Goal: Use online tool/utility: Utilize a website feature to perform a specific function

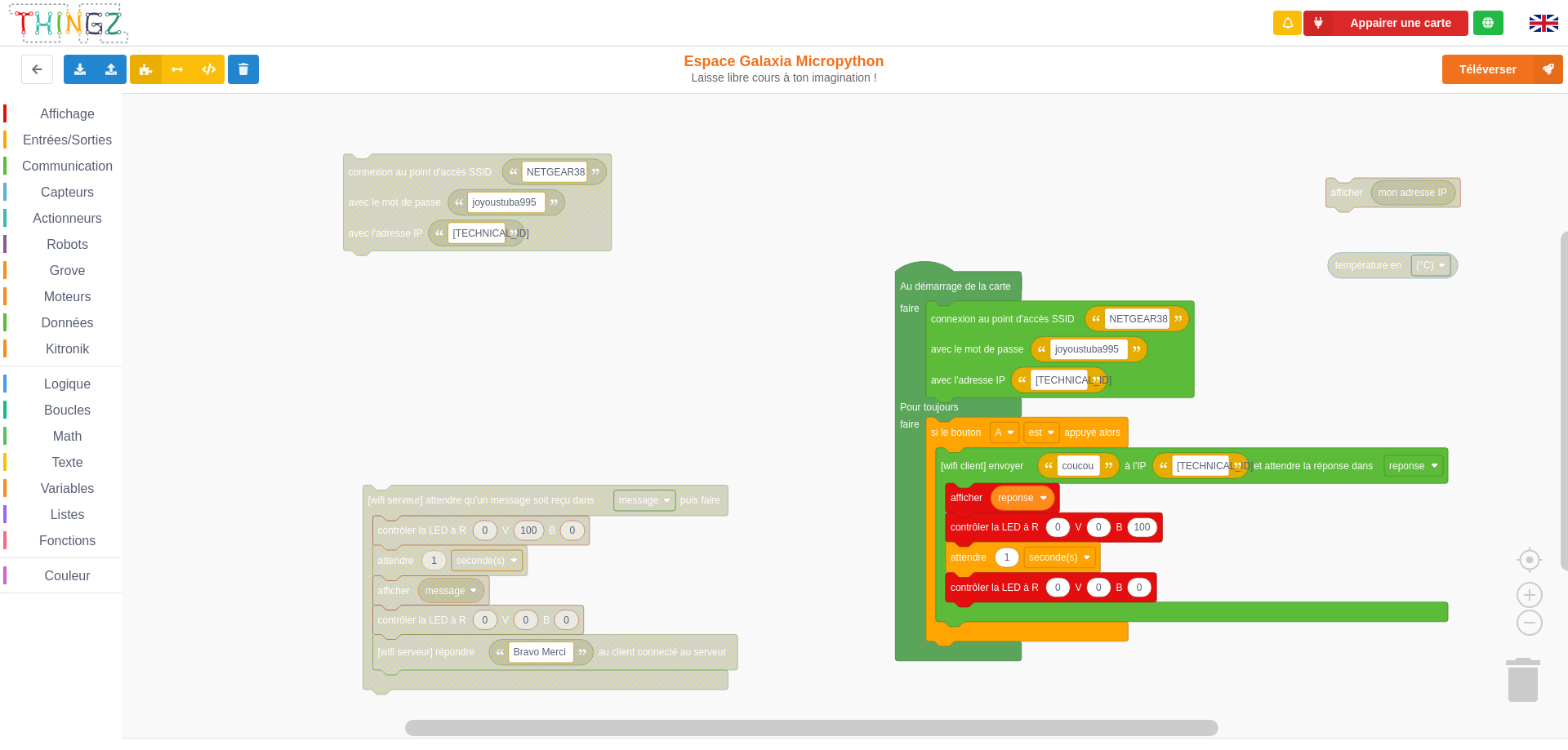
click at [647, 346] on div "Affichage Entrées/Sorties Communication Capteurs Actionneurs Robots Grove Moteu…" at bounding box center [790, 416] width 1580 height 646
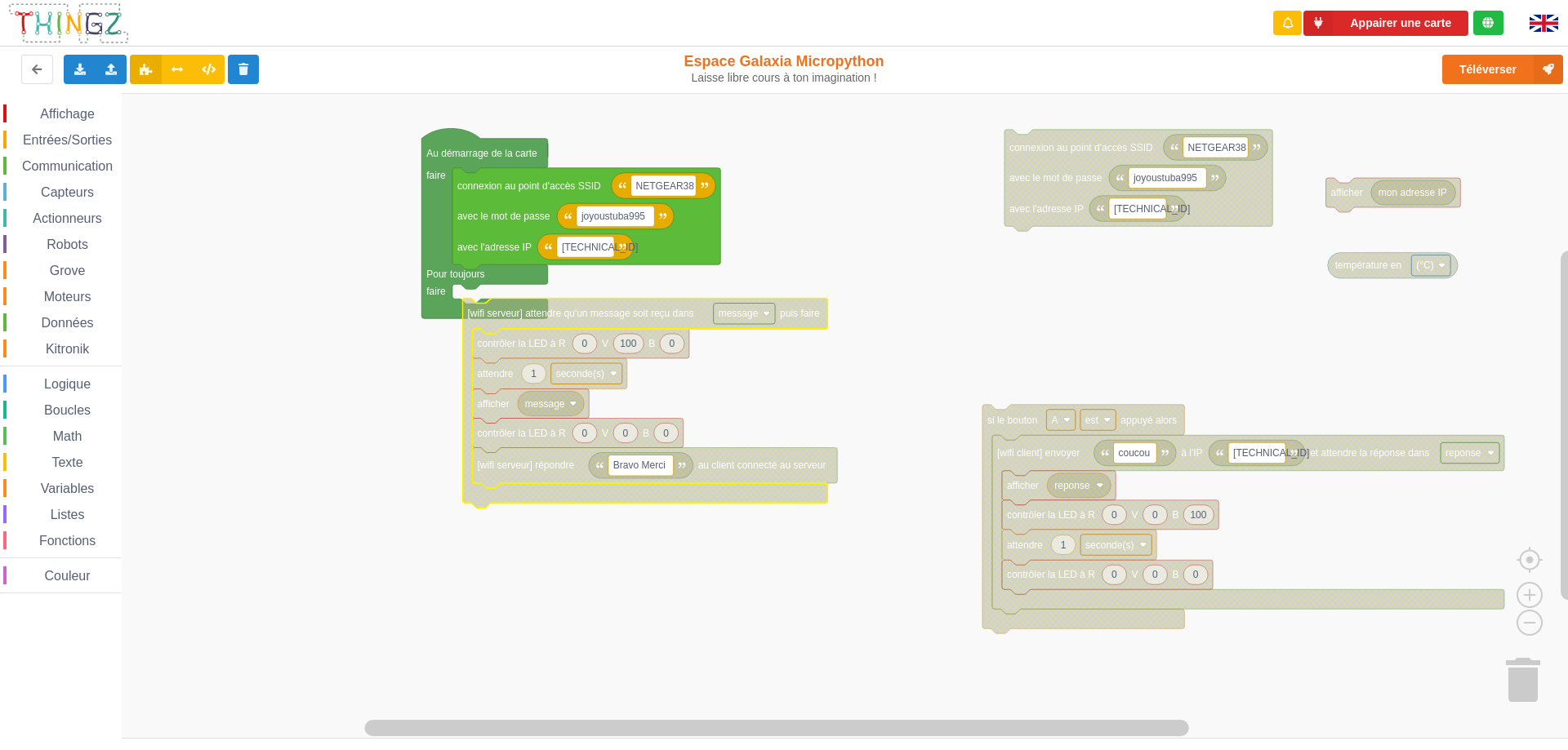
click at [498, 304] on icon "Espace de travail de Blocky" at bounding box center [645, 403] width 365 height 210
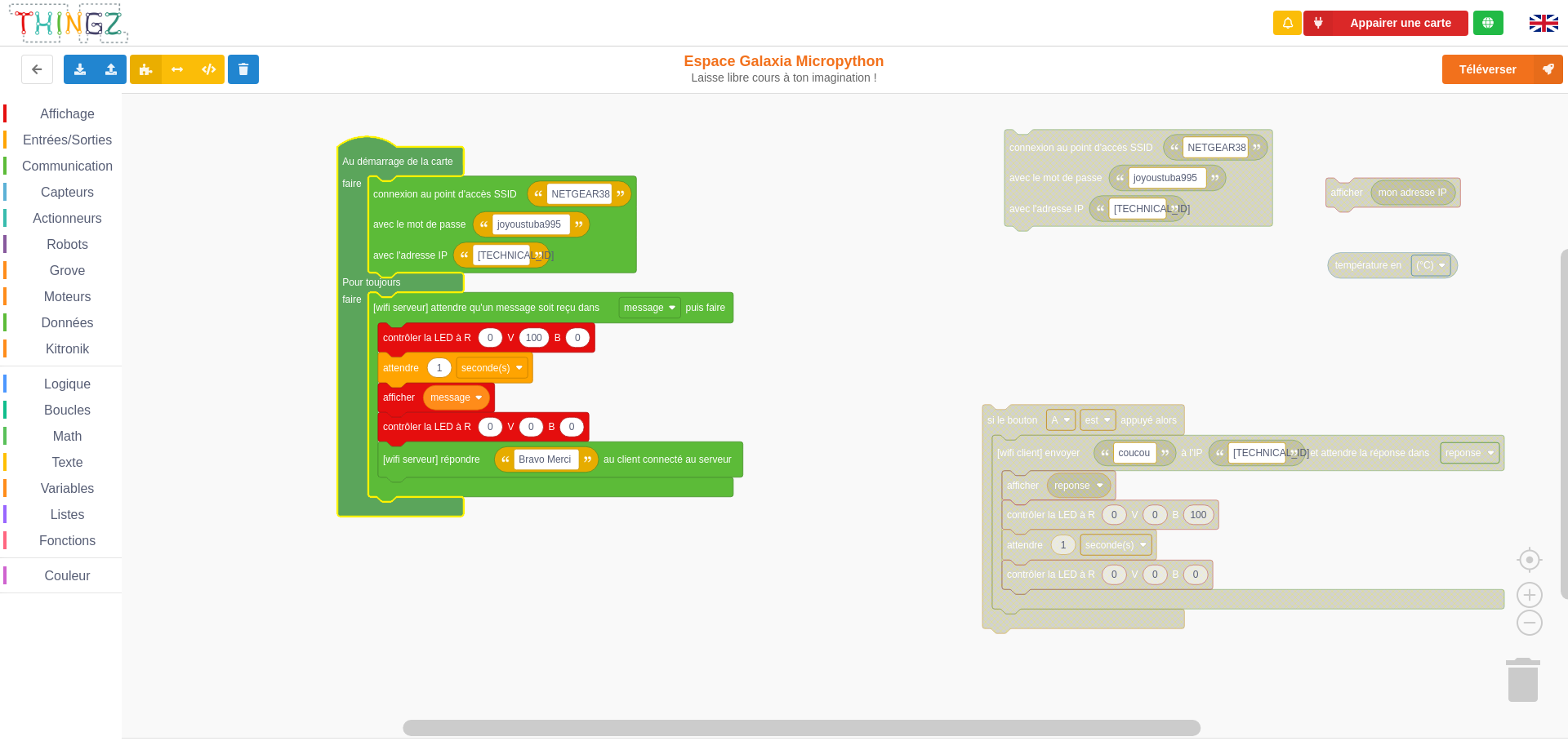
click at [741, 427] on rect "Espace de travail de Blocky" at bounding box center [790, 416] width 1580 height 646
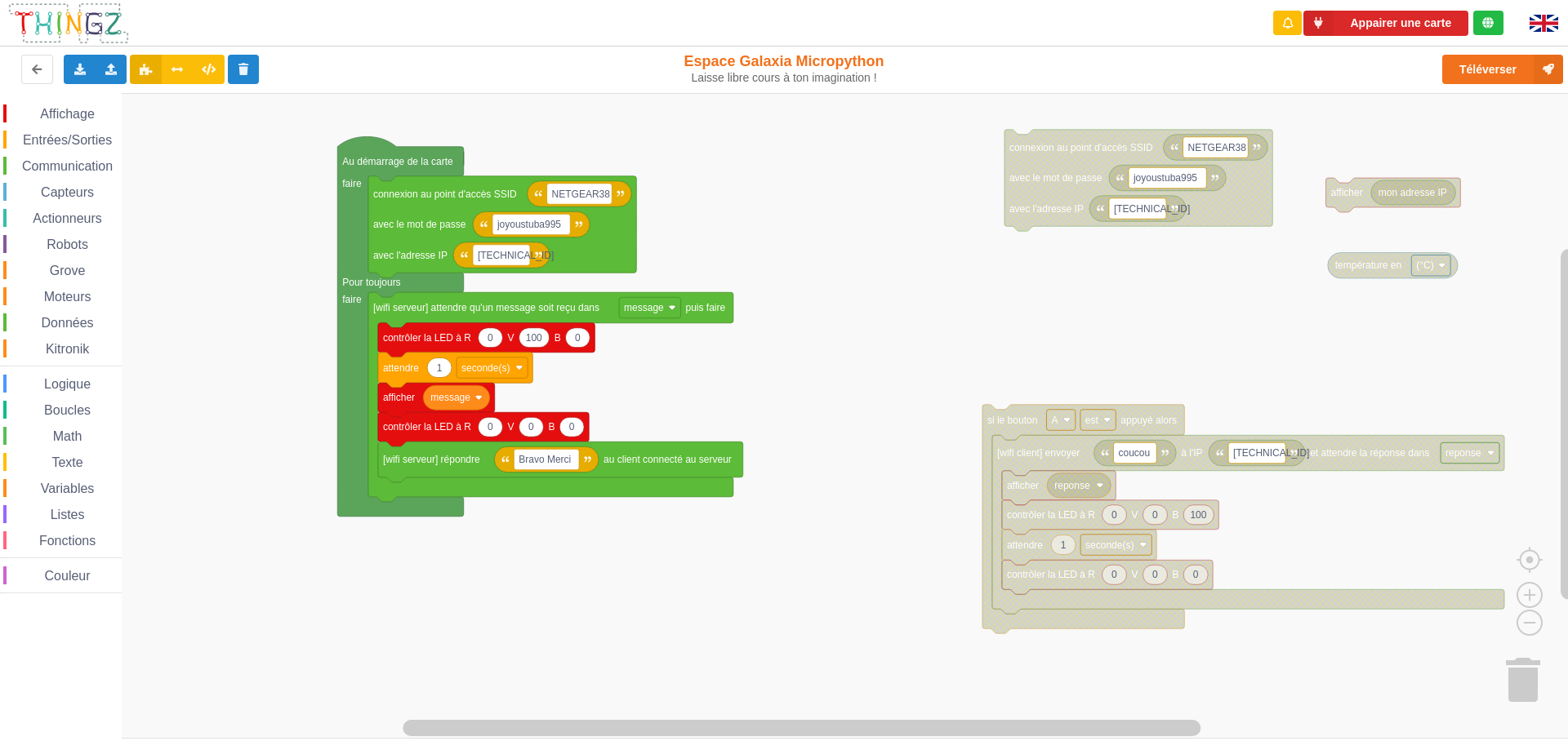
click at [847, 313] on rect "Espace de travail de Blocky" at bounding box center [790, 416] width 1580 height 646
click at [984, 338] on rect "Espace de travail de Blocky" at bounding box center [790, 416] width 1580 height 646
click at [1385, 25] on div "Connecté à la carte" at bounding box center [1399, 22] width 104 height 12
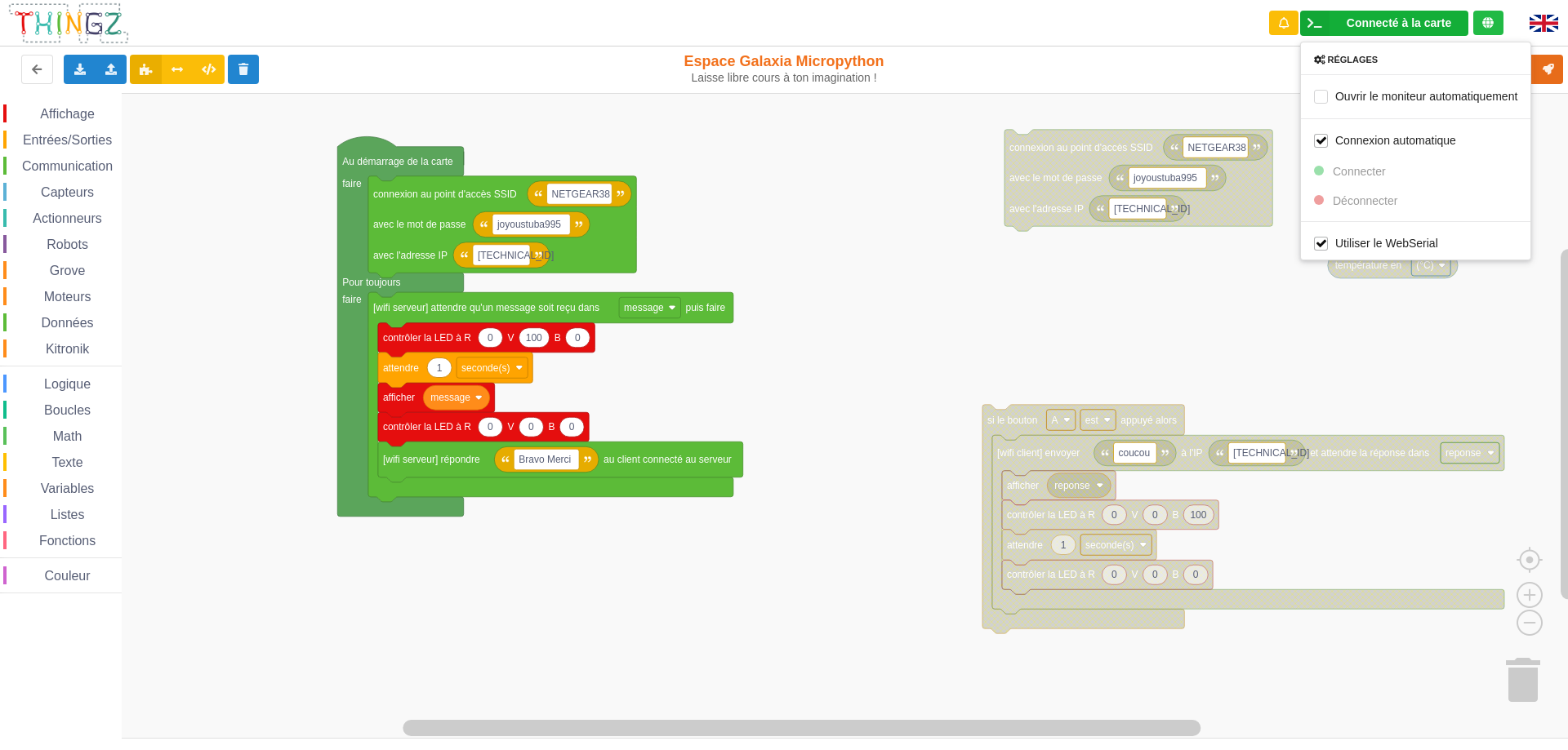
click at [1219, 79] on div "Téléverser" at bounding box center [1254, 69] width 642 height 52
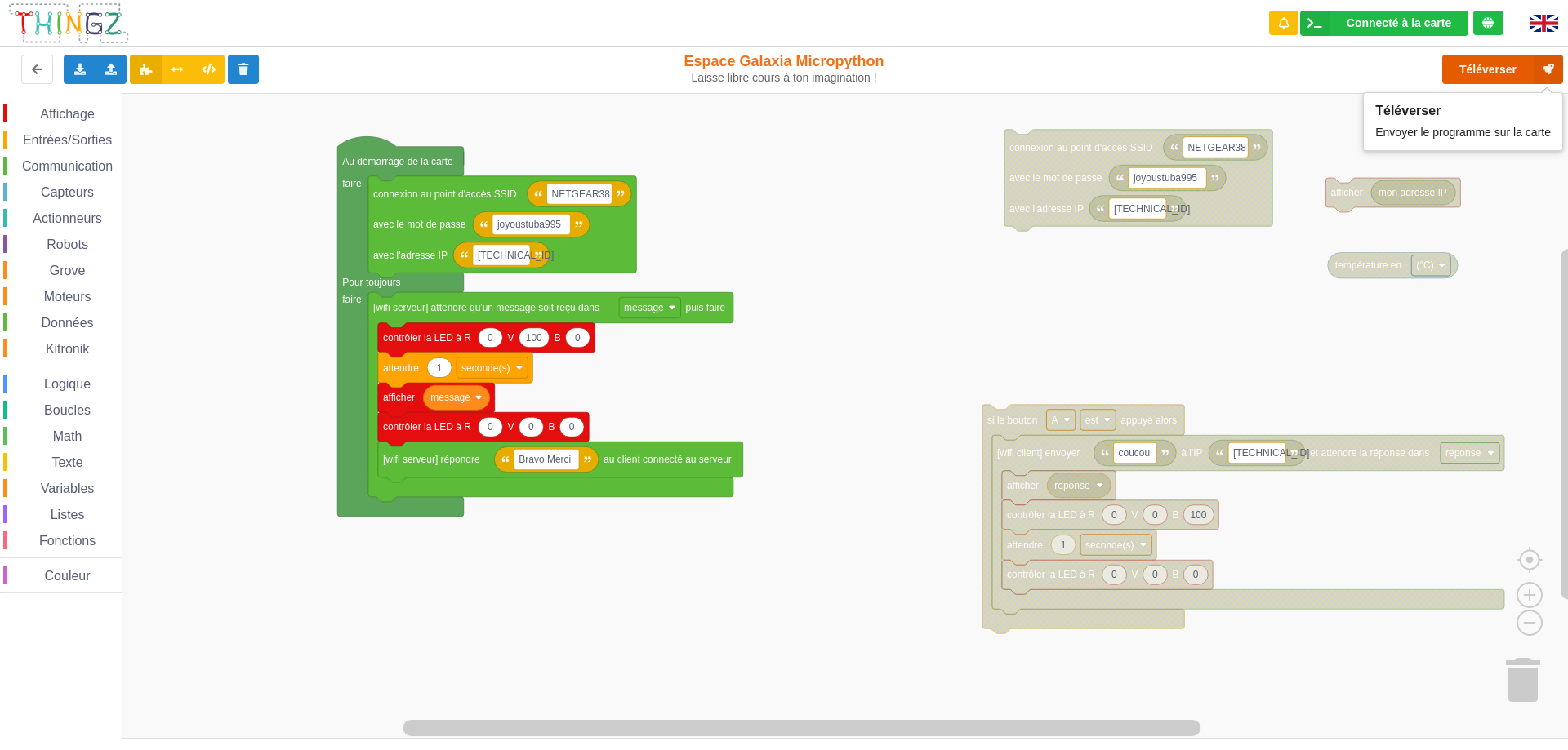
click at [1502, 67] on button "Téléverser" at bounding box center [1502, 69] width 121 height 30
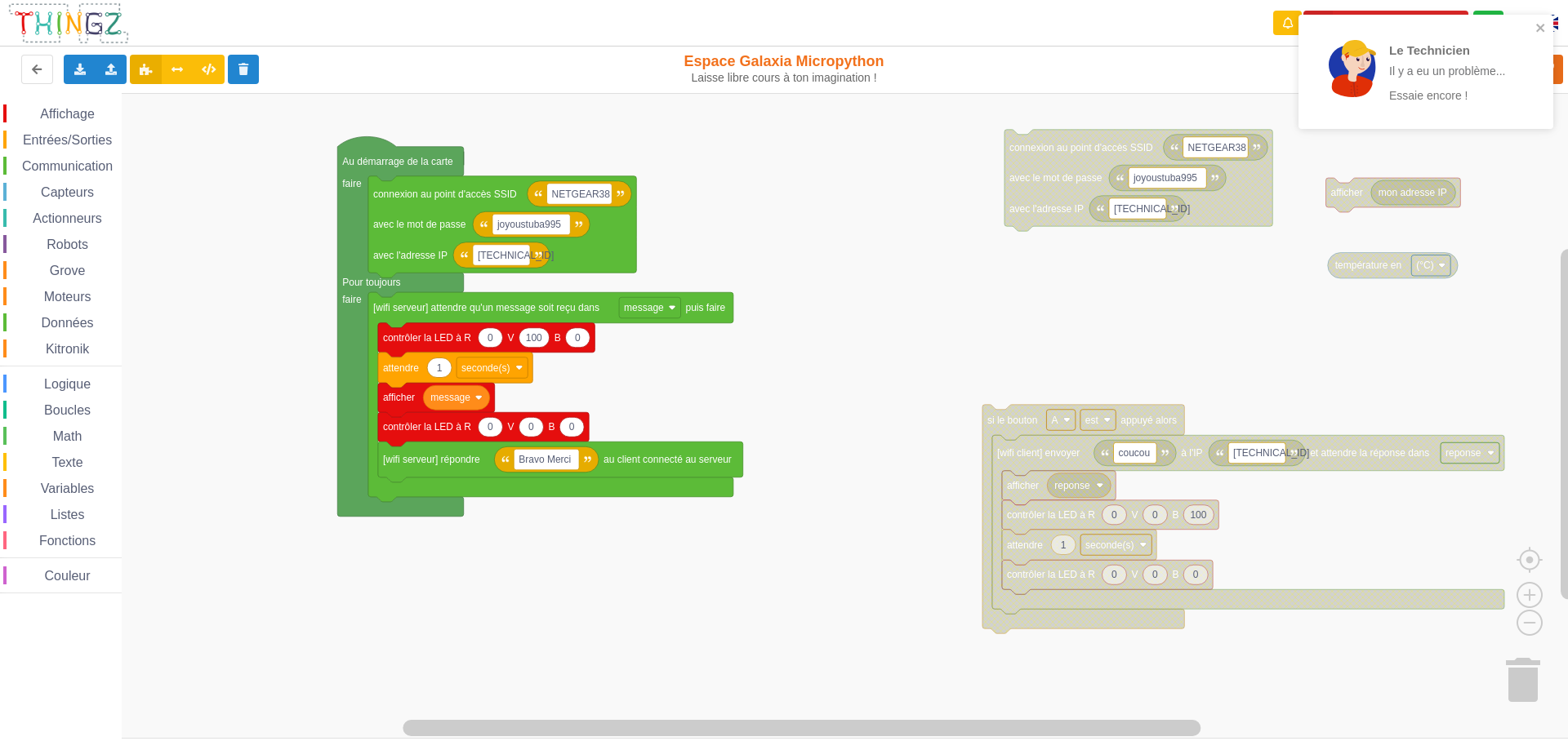
click at [1517, 267] on rect "Espace de travail de Blocky" at bounding box center [790, 416] width 1580 height 646
click at [1541, 28] on icon "close" at bounding box center [1540, 27] width 8 height 8
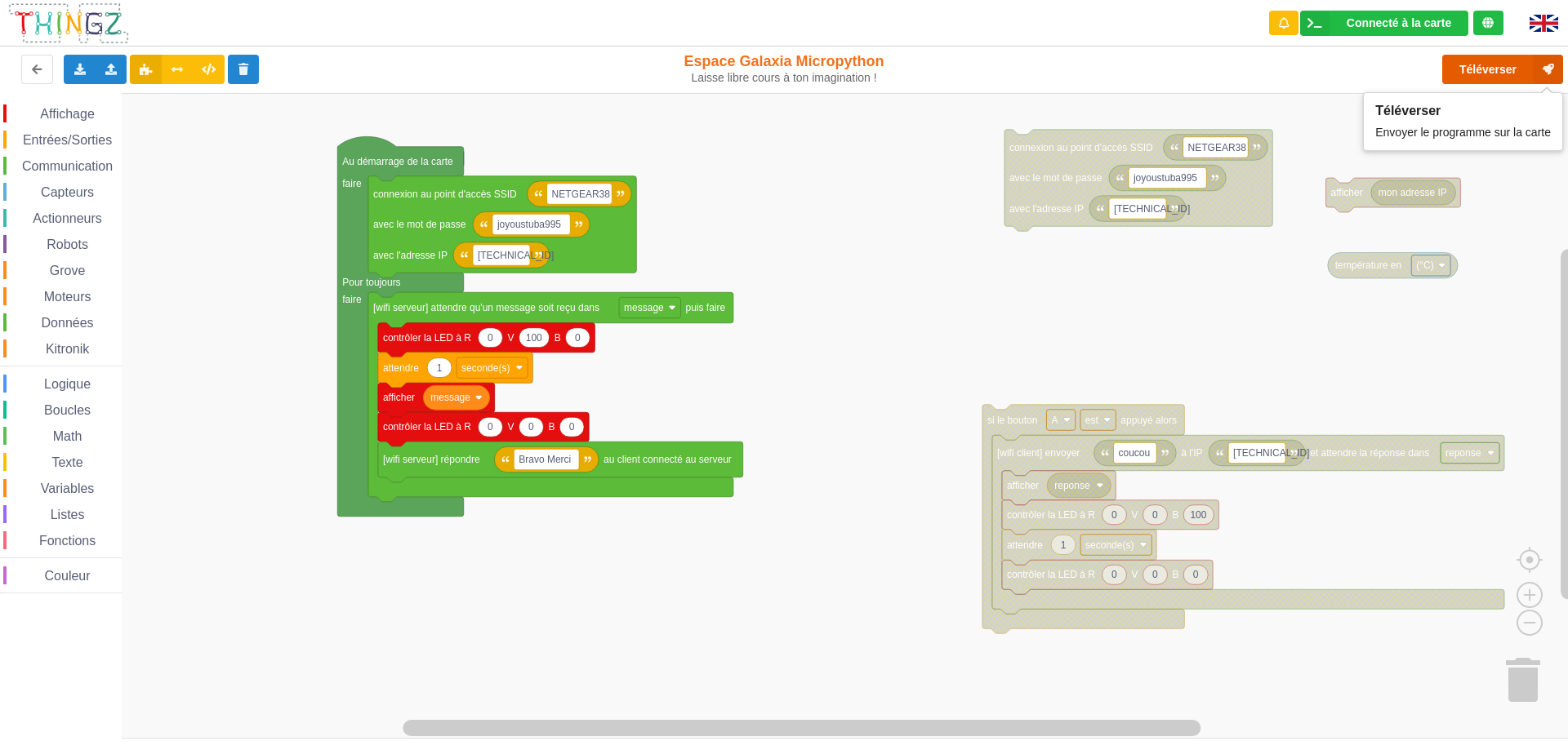
click at [1484, 75] on button "Téléverser" at bounding box center [1502, 69] width 121 height 30
click at [837, 393] on rect "Espace de travail de Blocky" at bounding box center [790, 416] width 1580 height 646
click at [1487, 72] on button "Téléverser" at bounding box center [1502, 69] width 121 height 30
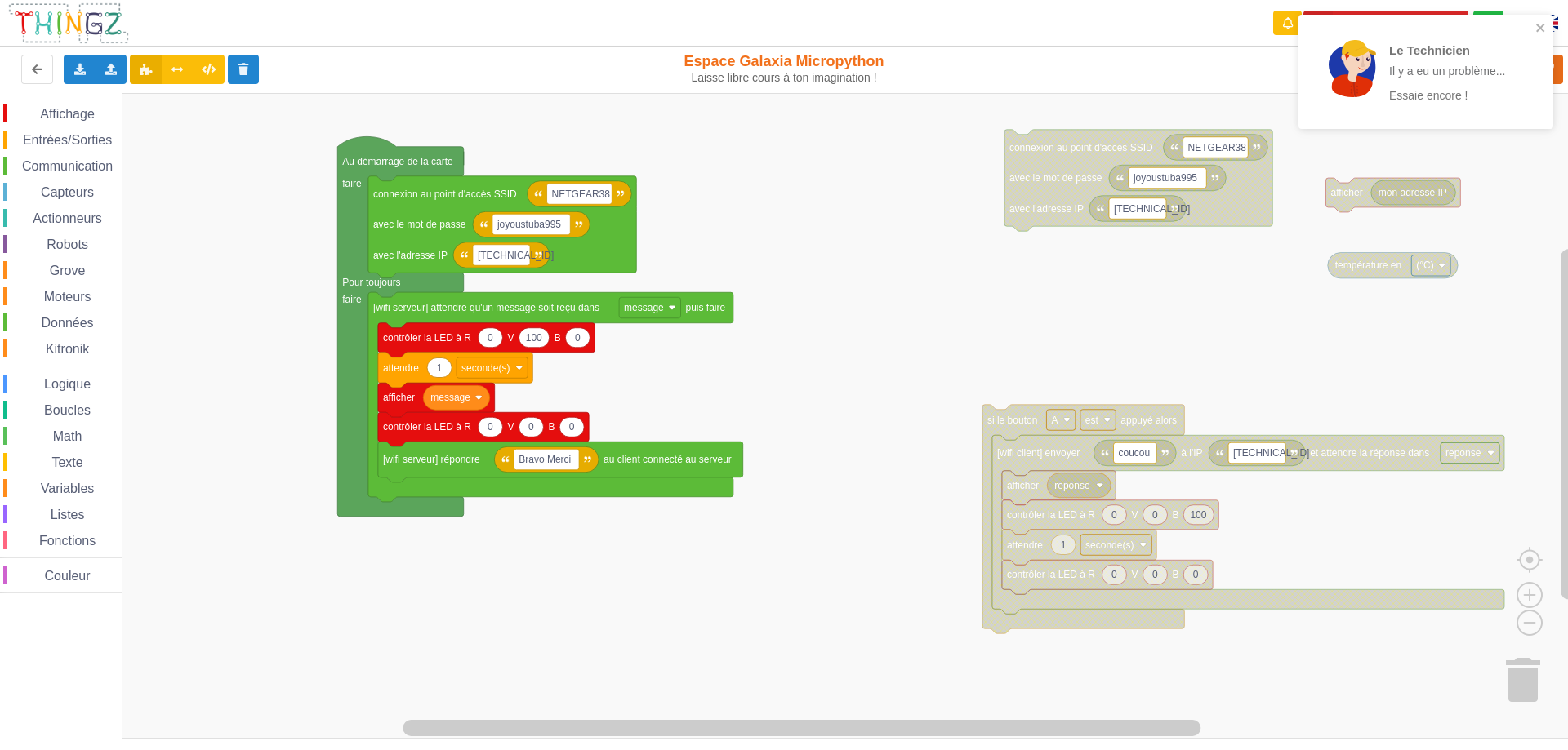
click at [1526, 181] on rect "Espace de travail de Blocky" at bounding box center [790, 416] width 1580 height 646
click at [1540, 27] on icon "close" at bounding box center [1540, 27] width 8 height 8
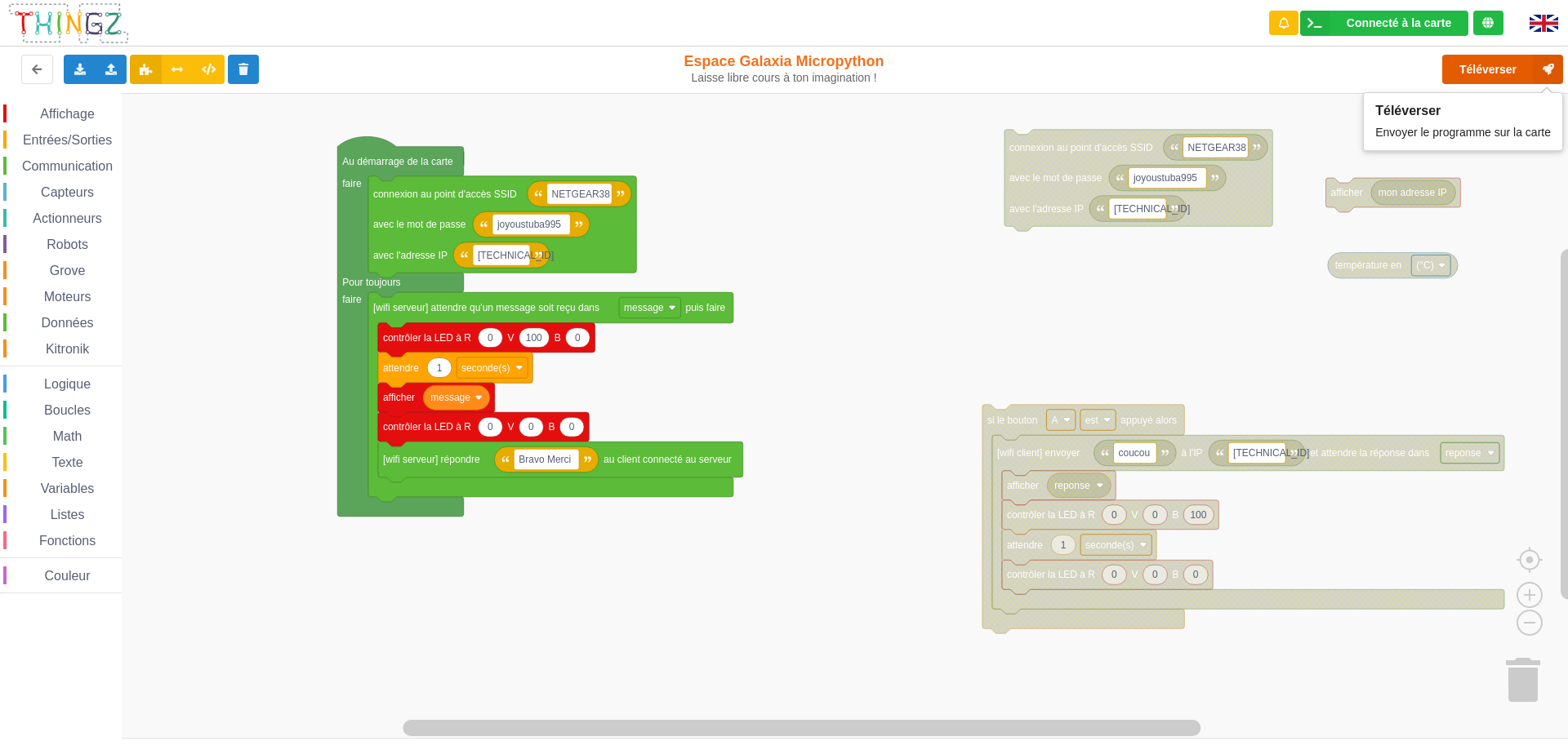
click at [1479, 67] on button "Téléverser" at bounding box center [1502, 69] width 121 height 30
click at [803, 355] on rect "Espace de travail de Blocky" at bounding box center [790, 416] width 1580 height 646
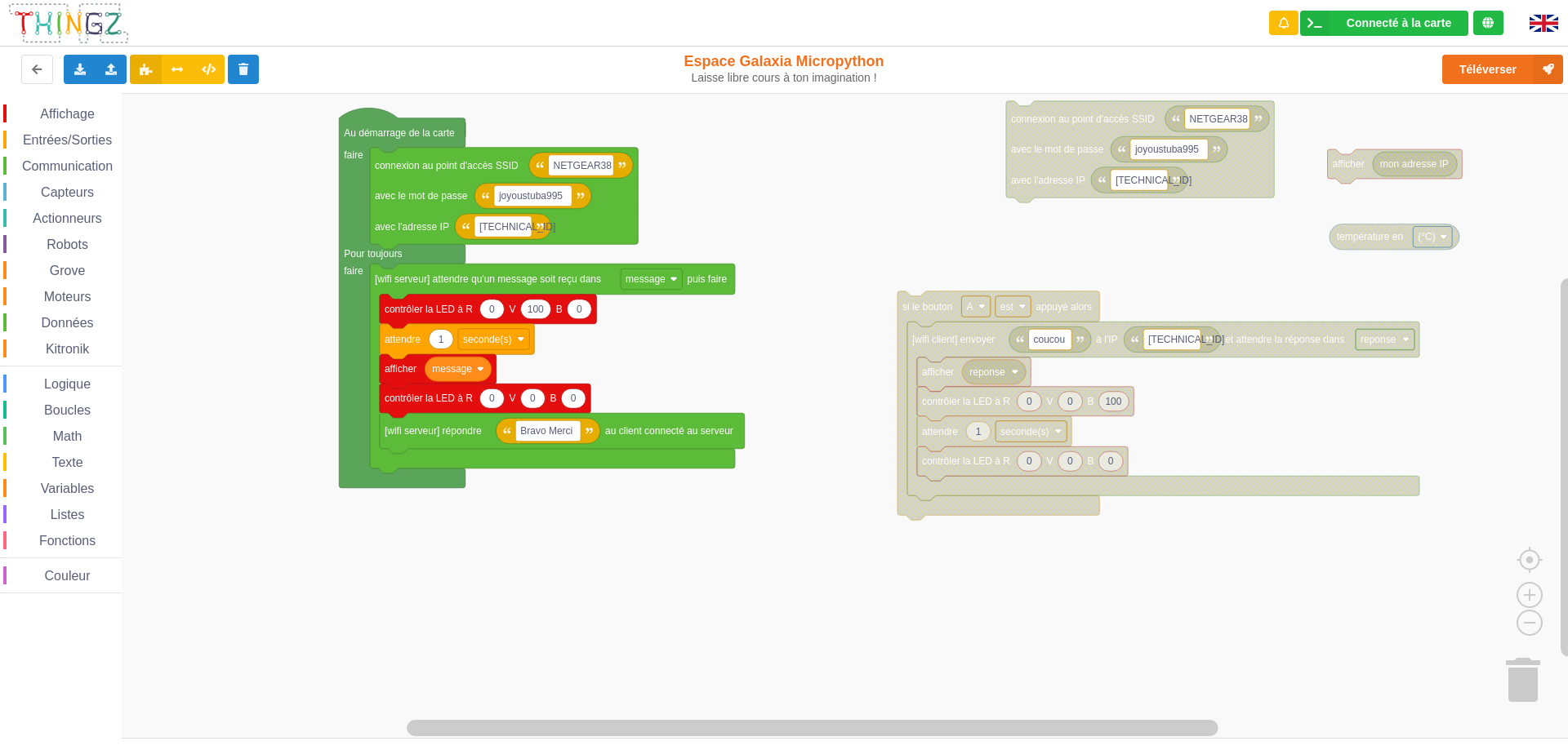
click at [903, 200] on div "Affichage Entrées/Sorties Communication Capteurs Actionneurs Robots Grove Moteu…" at bounding box center [790, 416] width 1580 height 646
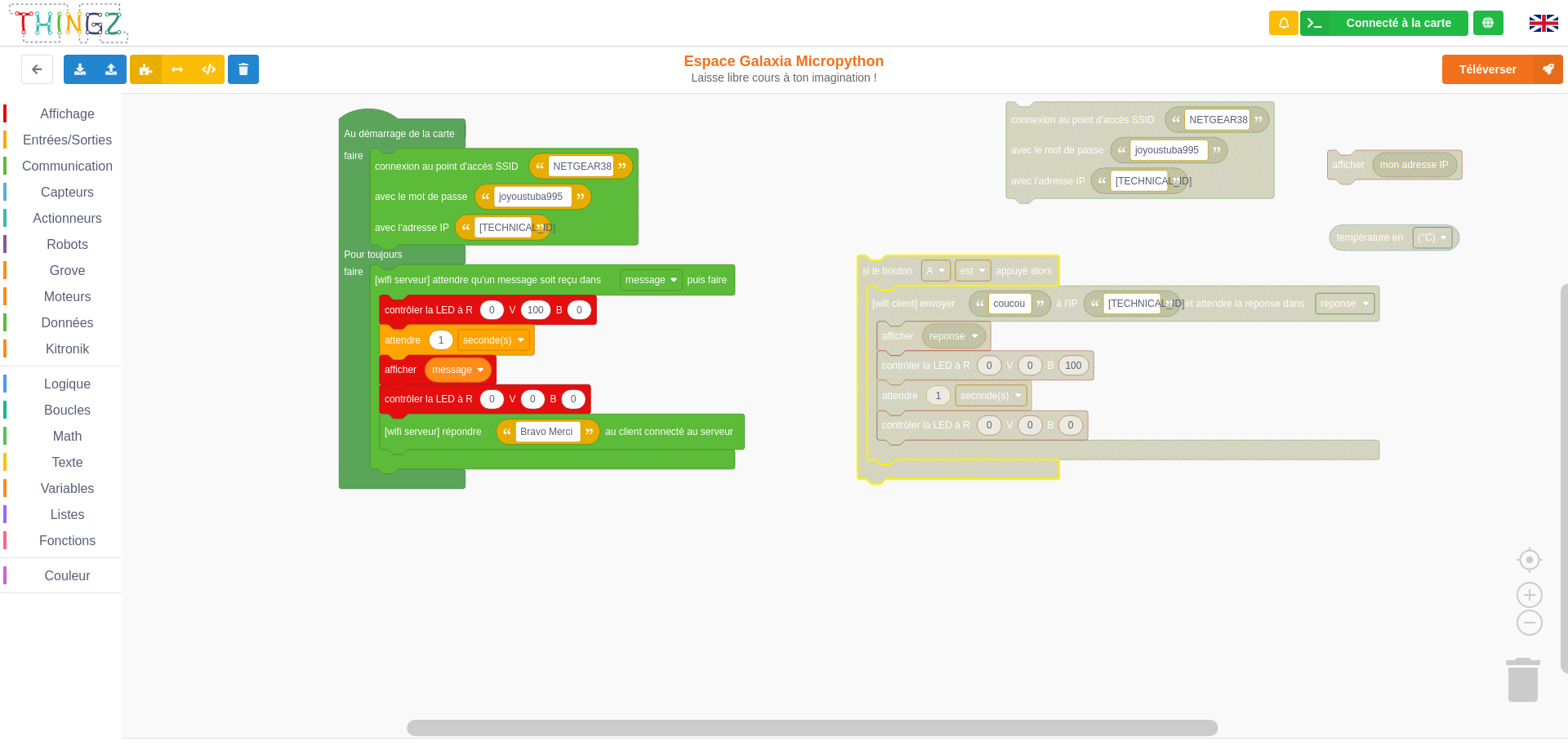
click at [844, 160] on rect "Espace de travail de Blocky" at bounding box center [790, 416] width 1580 height 646
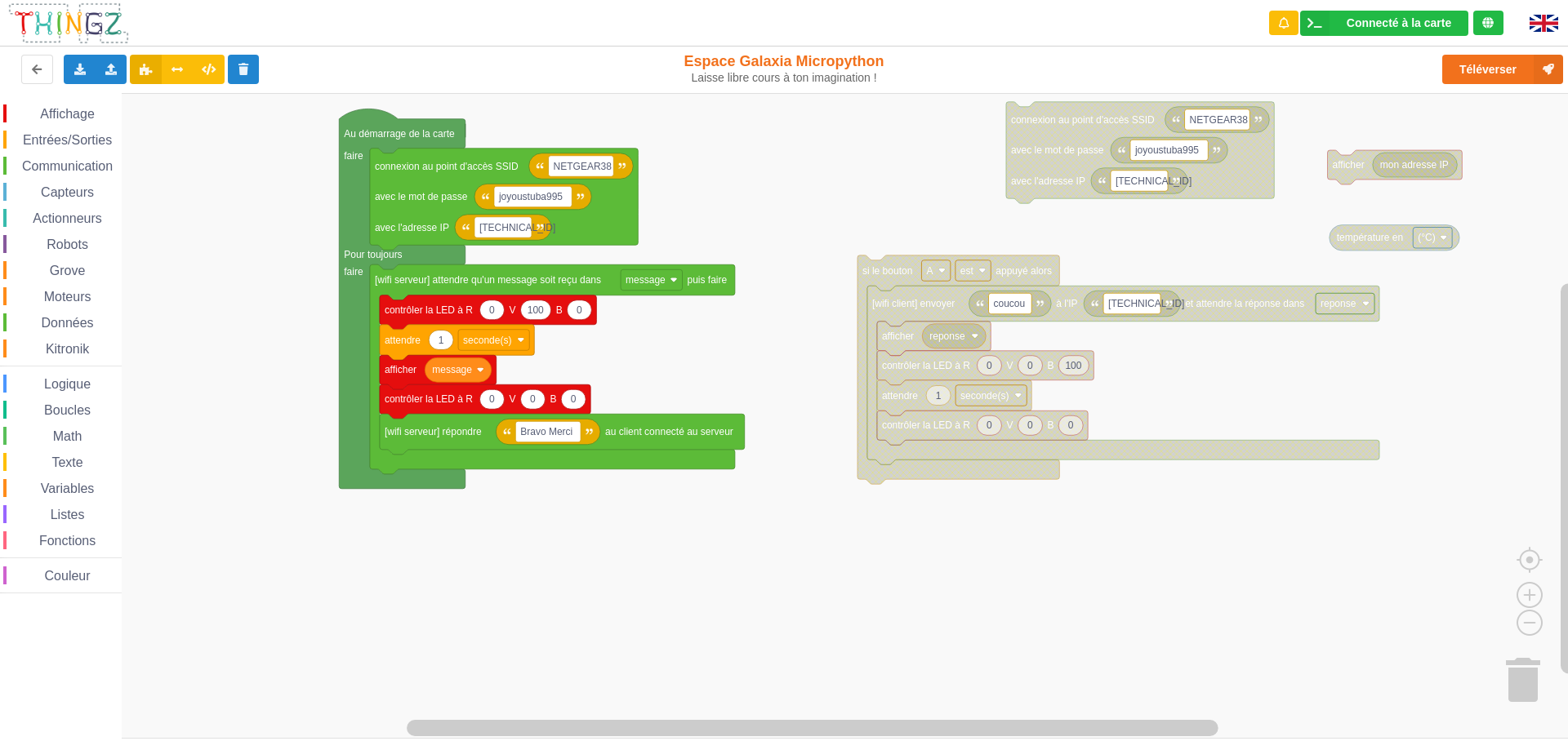
click at [54, 489] on span "Variables" at bounding box center [67, 488] width 58 height 13
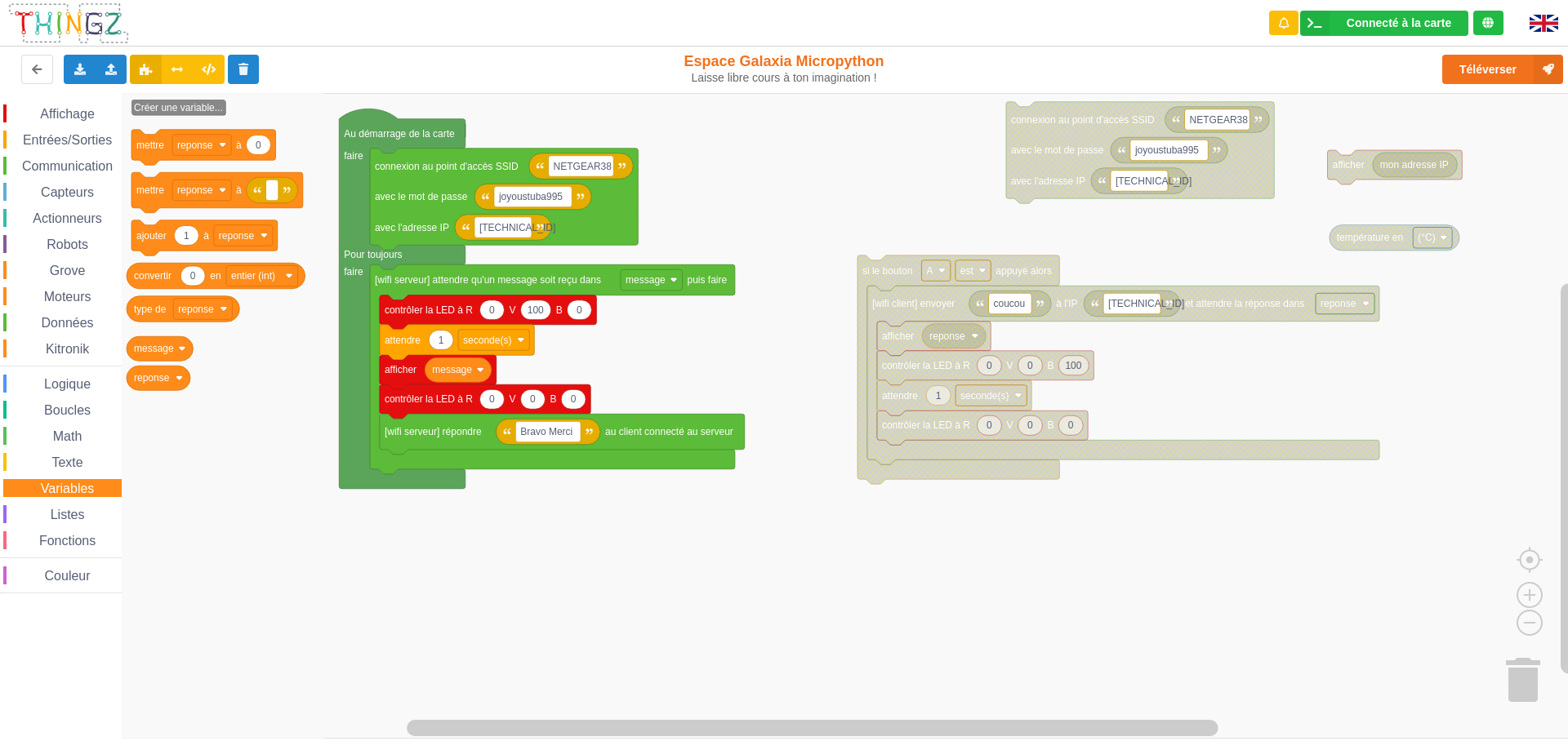
click at [212, 486] on icon "Espace de travail de Blocky" at bounding box center [225, 416] width 207 height 646
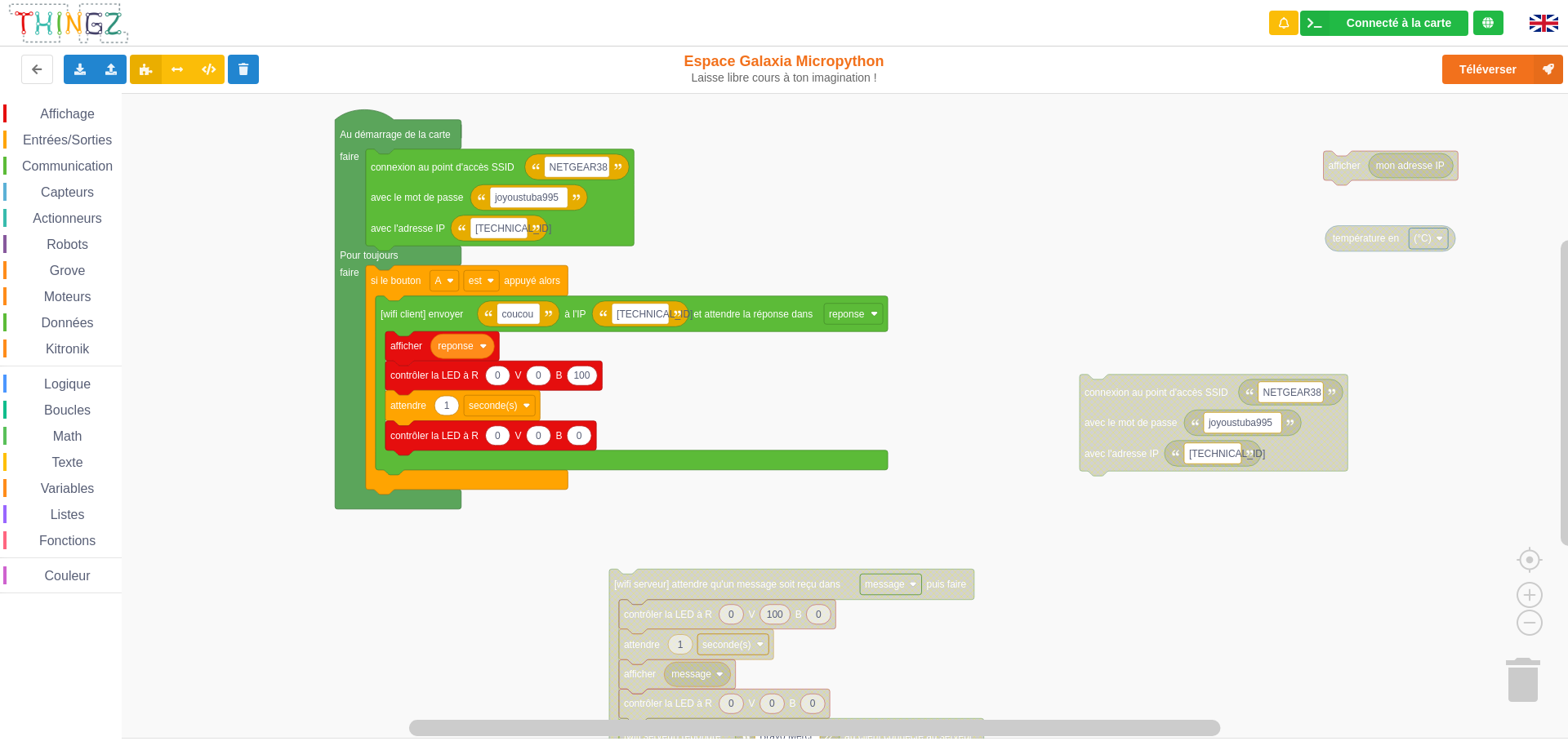
click at [305, 325] on rect "Espace de travail de Blocky" at bounding box center [790, 416] width 1580 height 646
click at [50, 490] on span "Variables" at bounding box center [67, 488] width 58 height 13
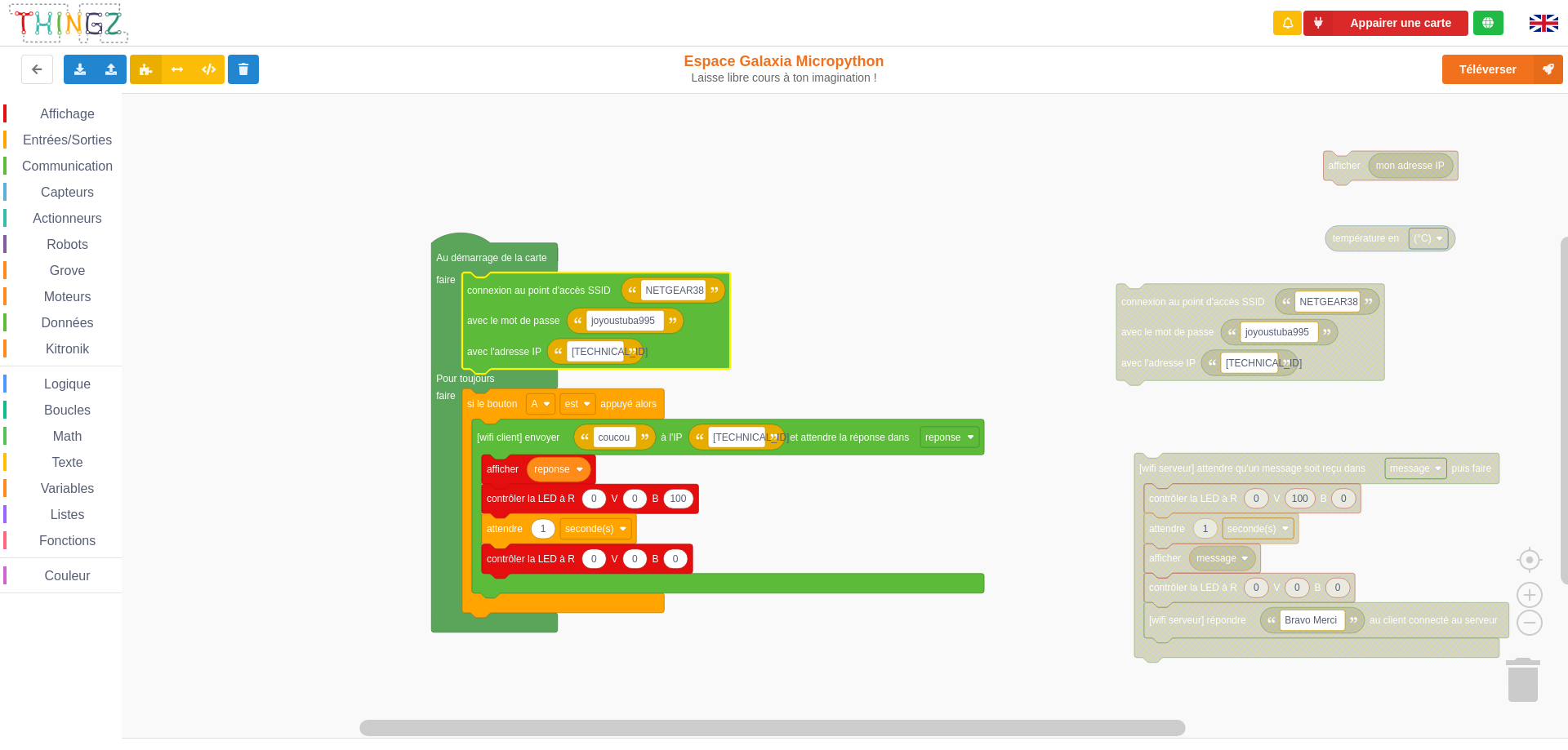
click at [943, 224] on rect "Espace de travail de Blocky" at bounding box center [790, 416] width 1580 height 646
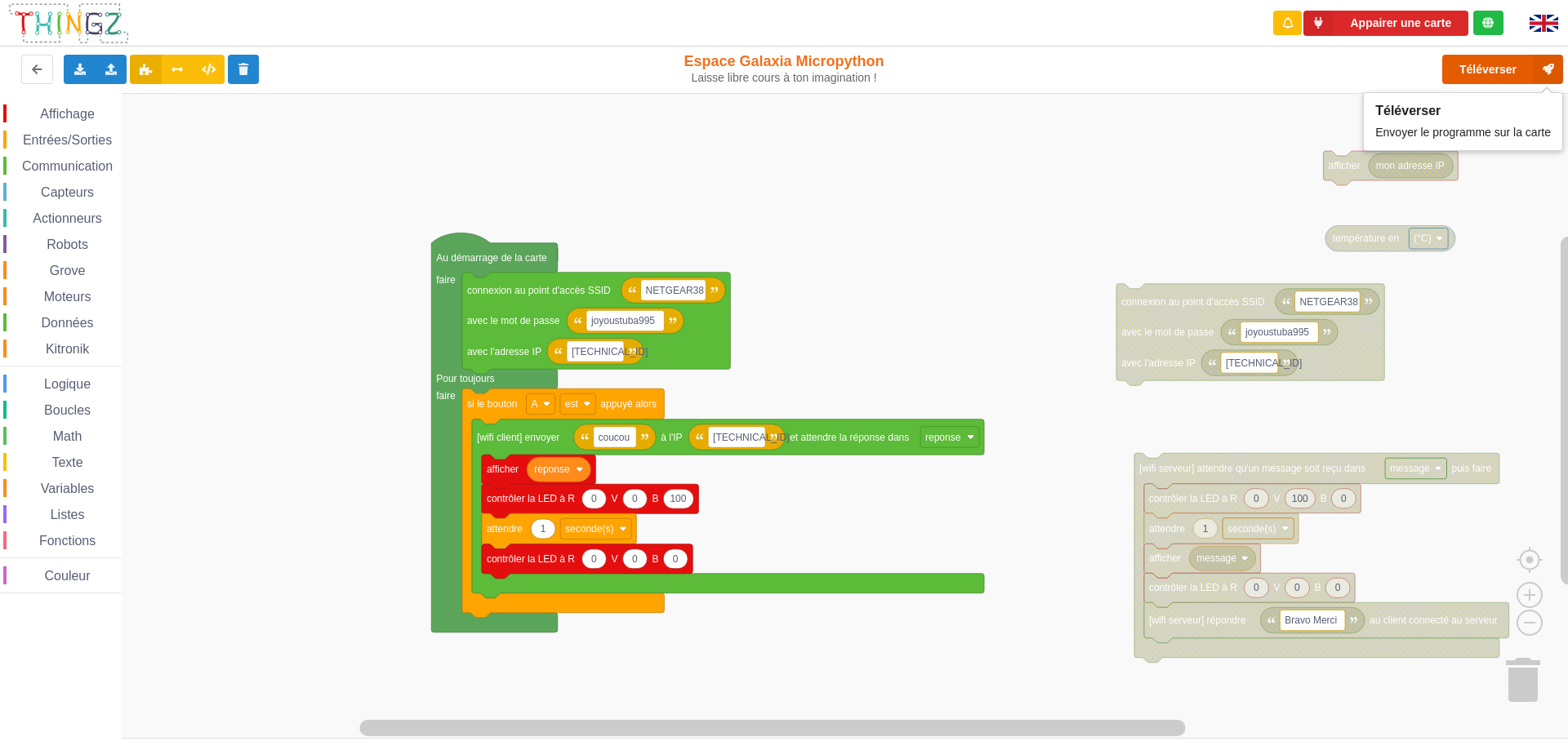
click at [1506, 66] on button "Téléverser" at bounding box center [1502, 69] width 121 height 30
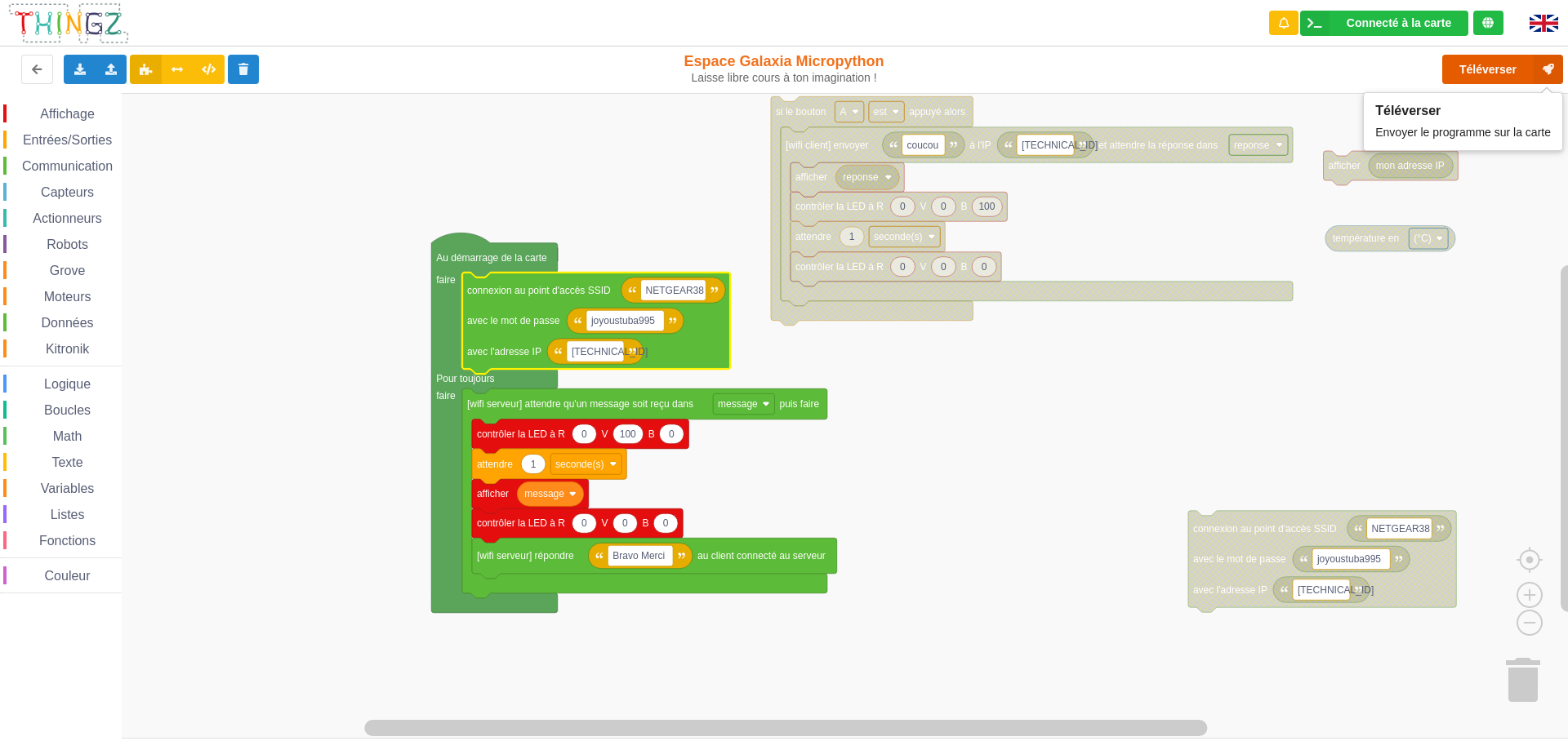
click at [1469, 74] on button "Téléverser" at bounding box center [1502, 69] width 121 height 30
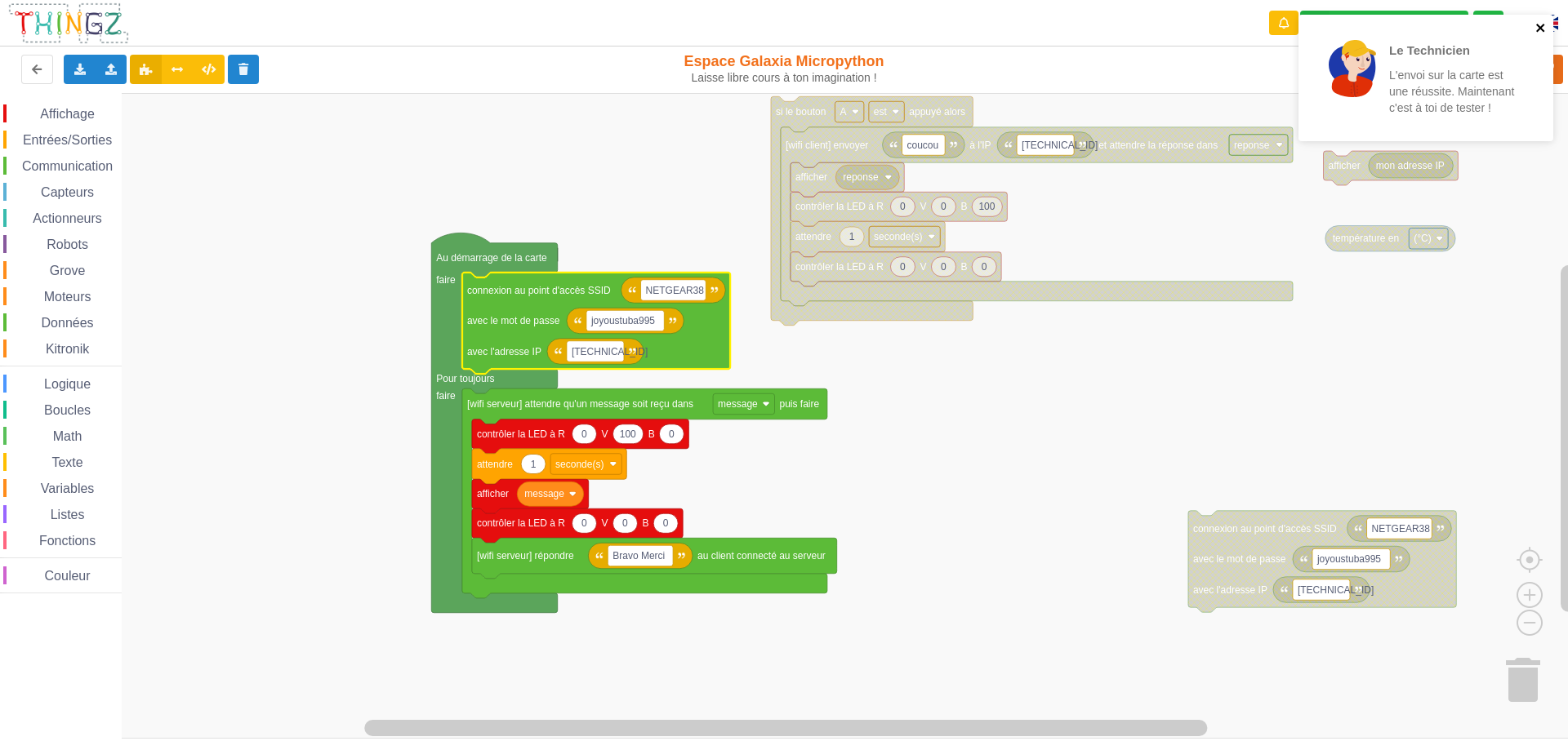
click at [1545, 27] on icon "close" at bounding box center [1541, 28] width 12 height 13
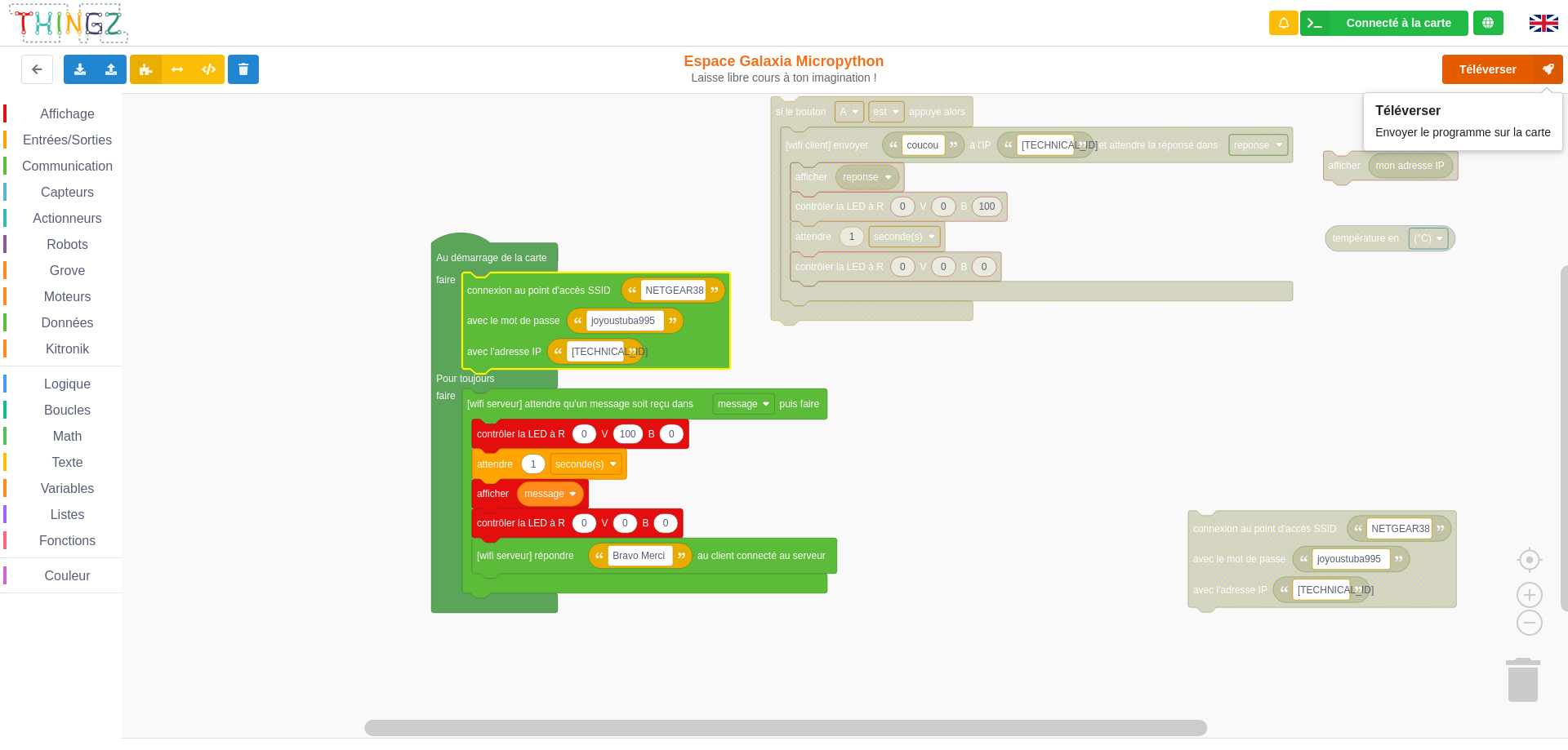
click at [1496, 70] on button "Téléverser" at bounding box center [1502, 69] width 121 height 30
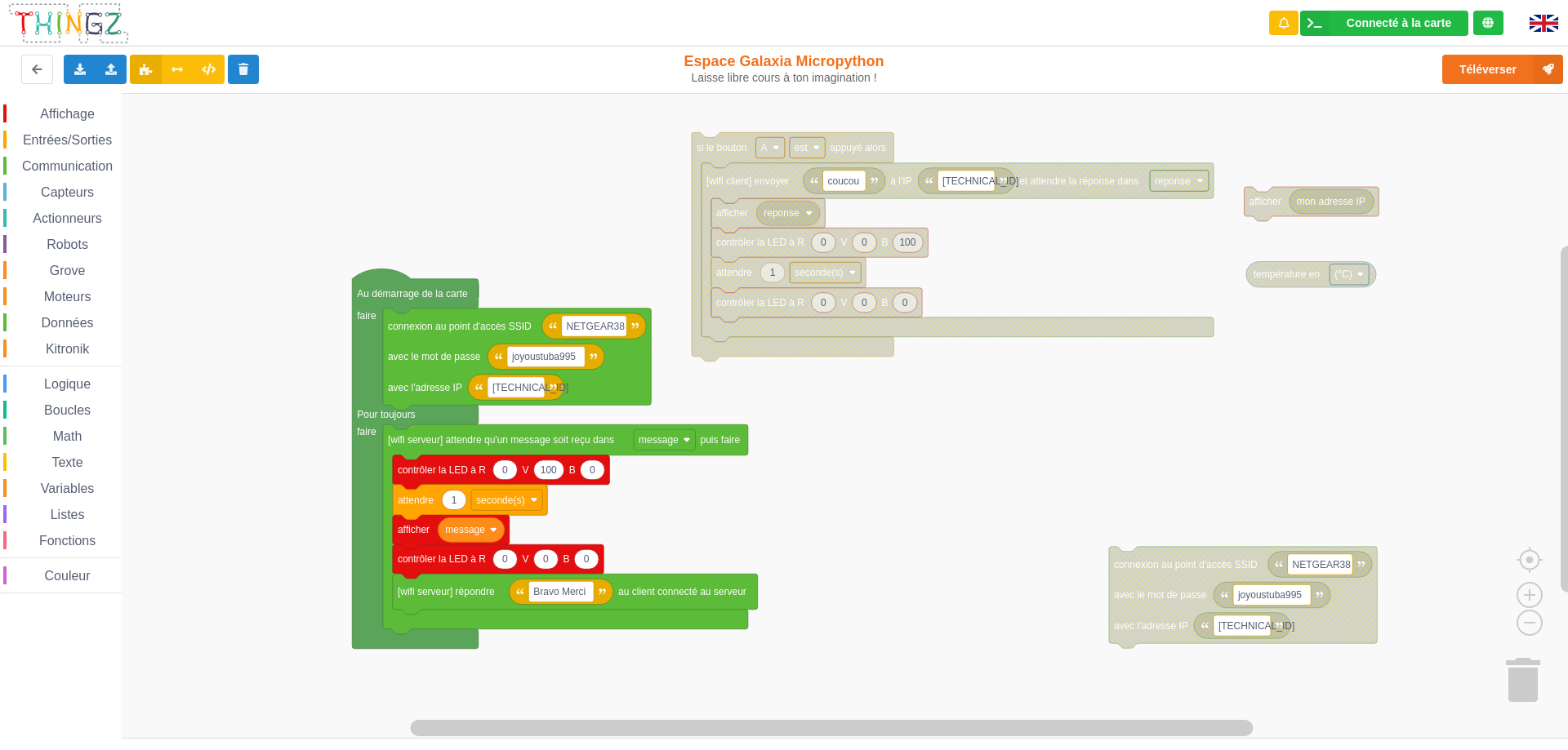
click at [1135, 496] on div "Affichage Entrées/Sorties Communication Capteurs Actionneurs Robots Grove Moteu…" at bounding box center [790, 416] width 1580 height 646
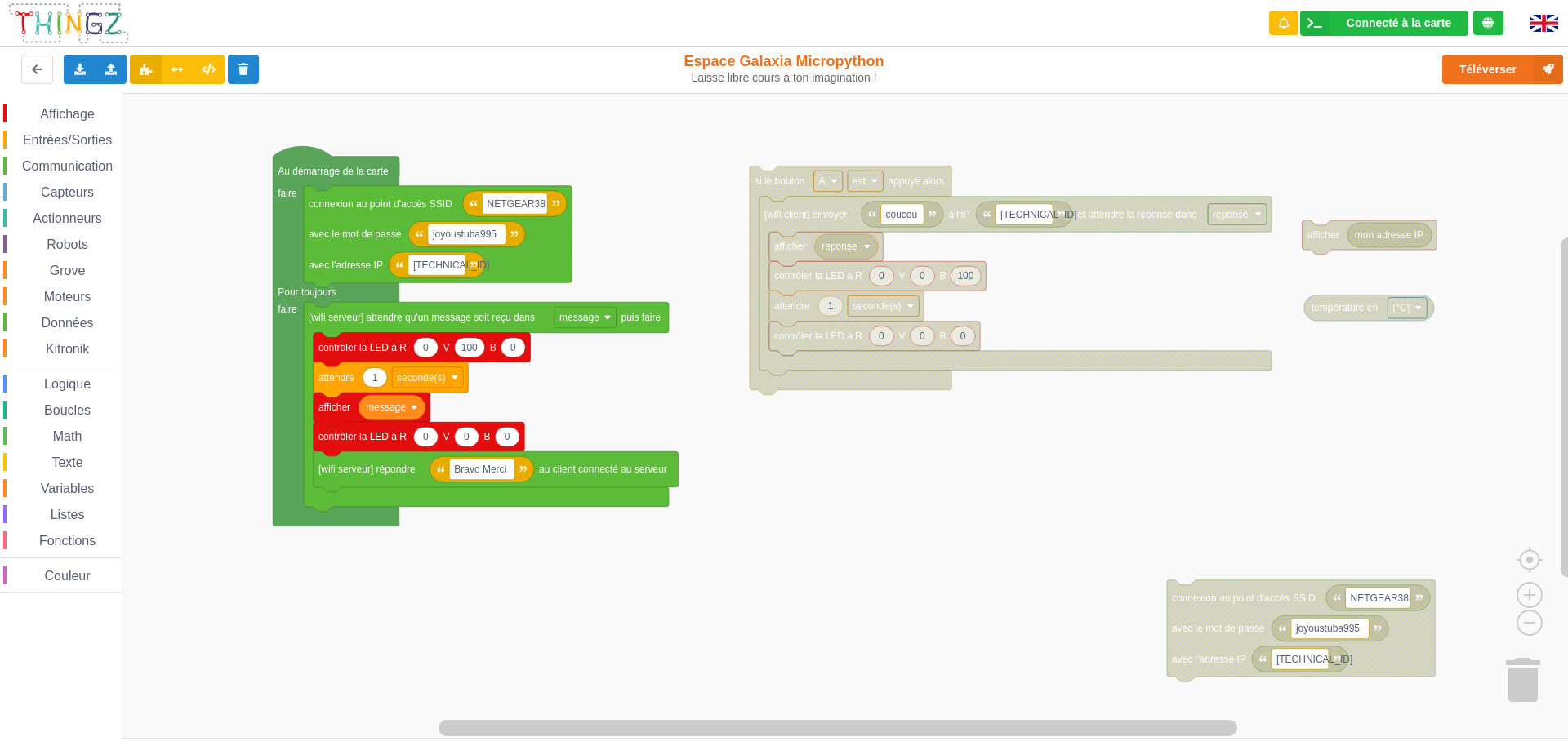
click at [994, 497] on div "Affichage Entrées/Sorties Communication Capteurs Actionneurs Robots Grove Moteu…" at bounding box center [790, 416] width 1580 height 646
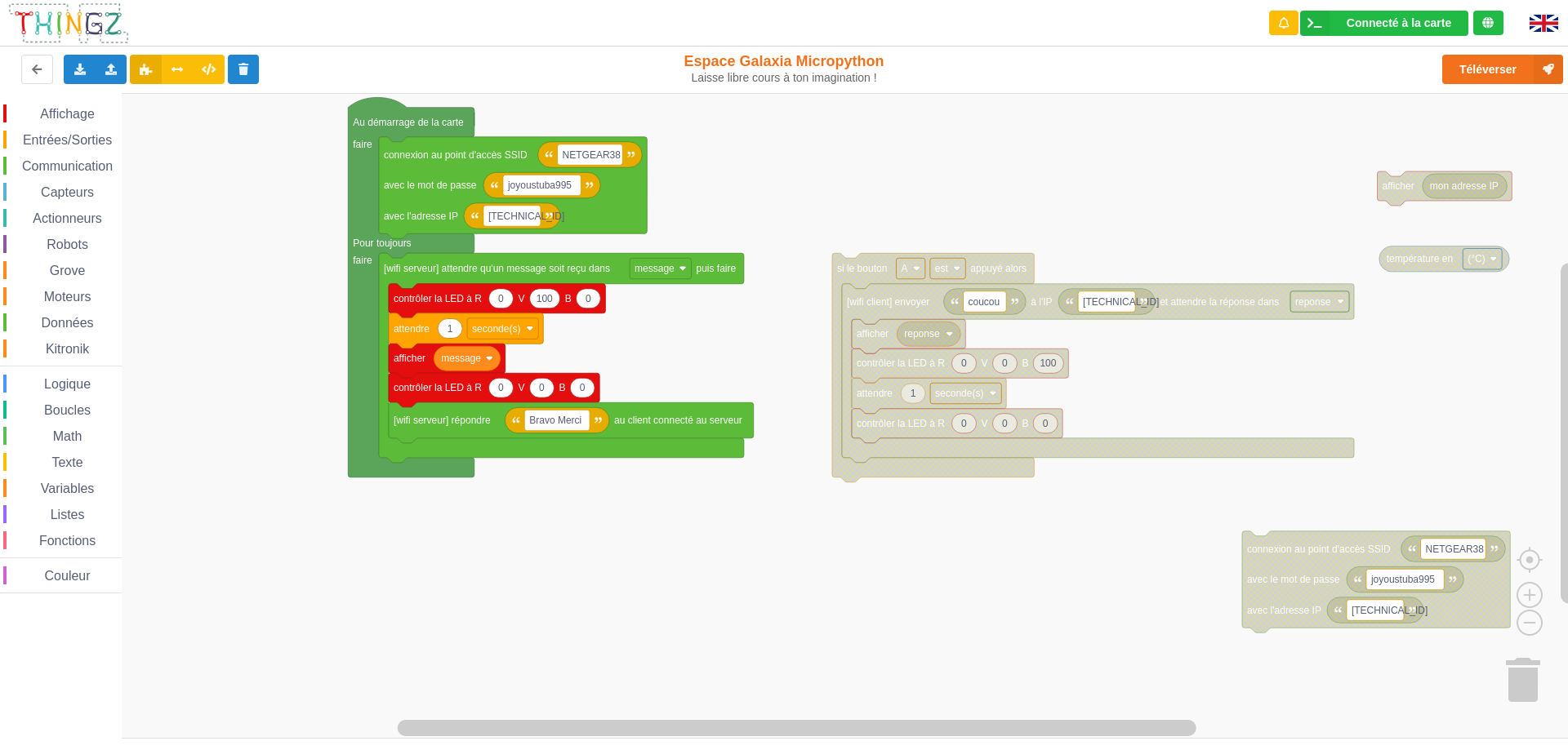
click at [894, 151] on div "Affichage Entrées/Sorties Communication Capteurs Actionneurs Robots Grove Moteu…" at bounding box center [790, 416] width 1580 height 646
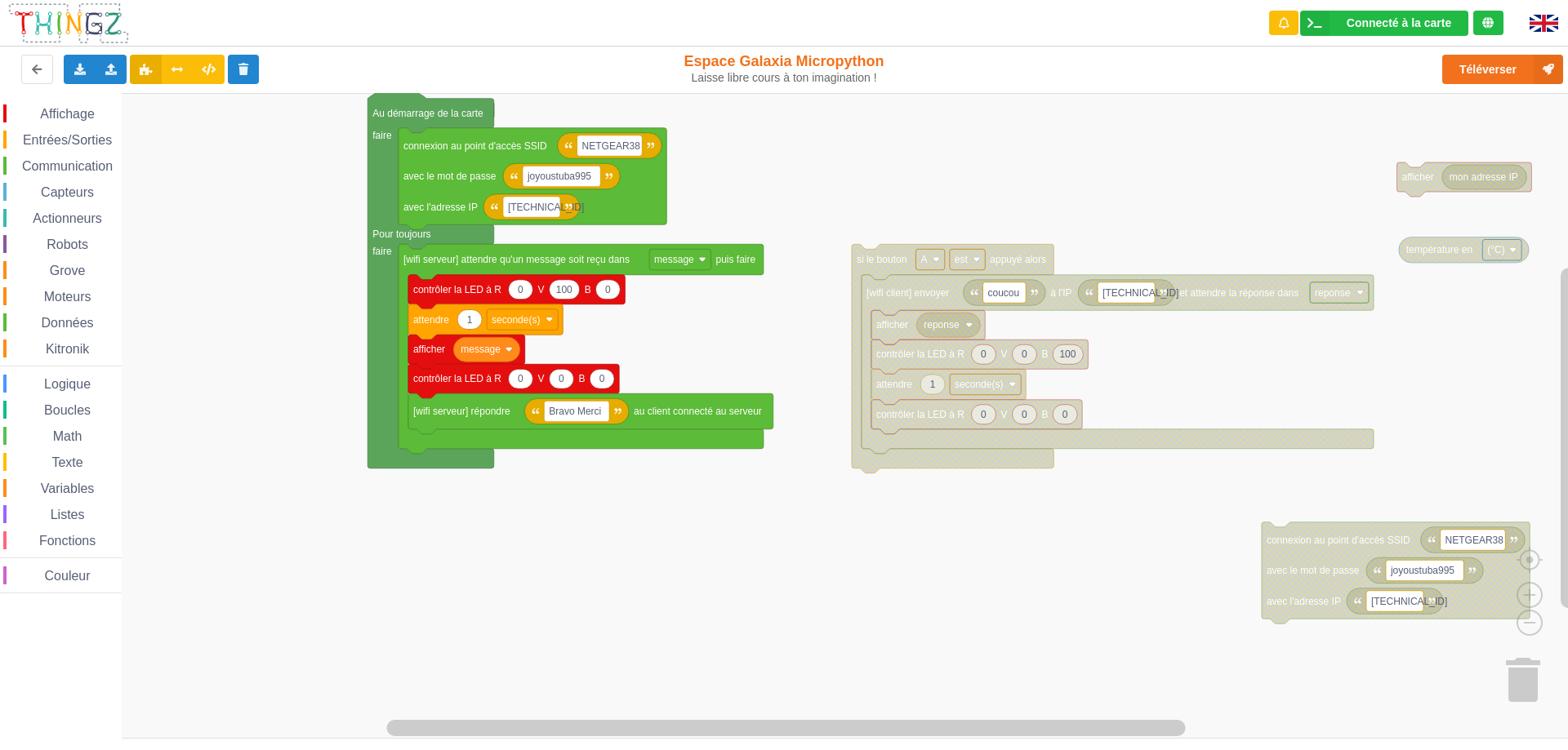
click at [907, 548] on rect "Espace de travail de Blocky" at bounding box center [790, 416] width 1580 height 646
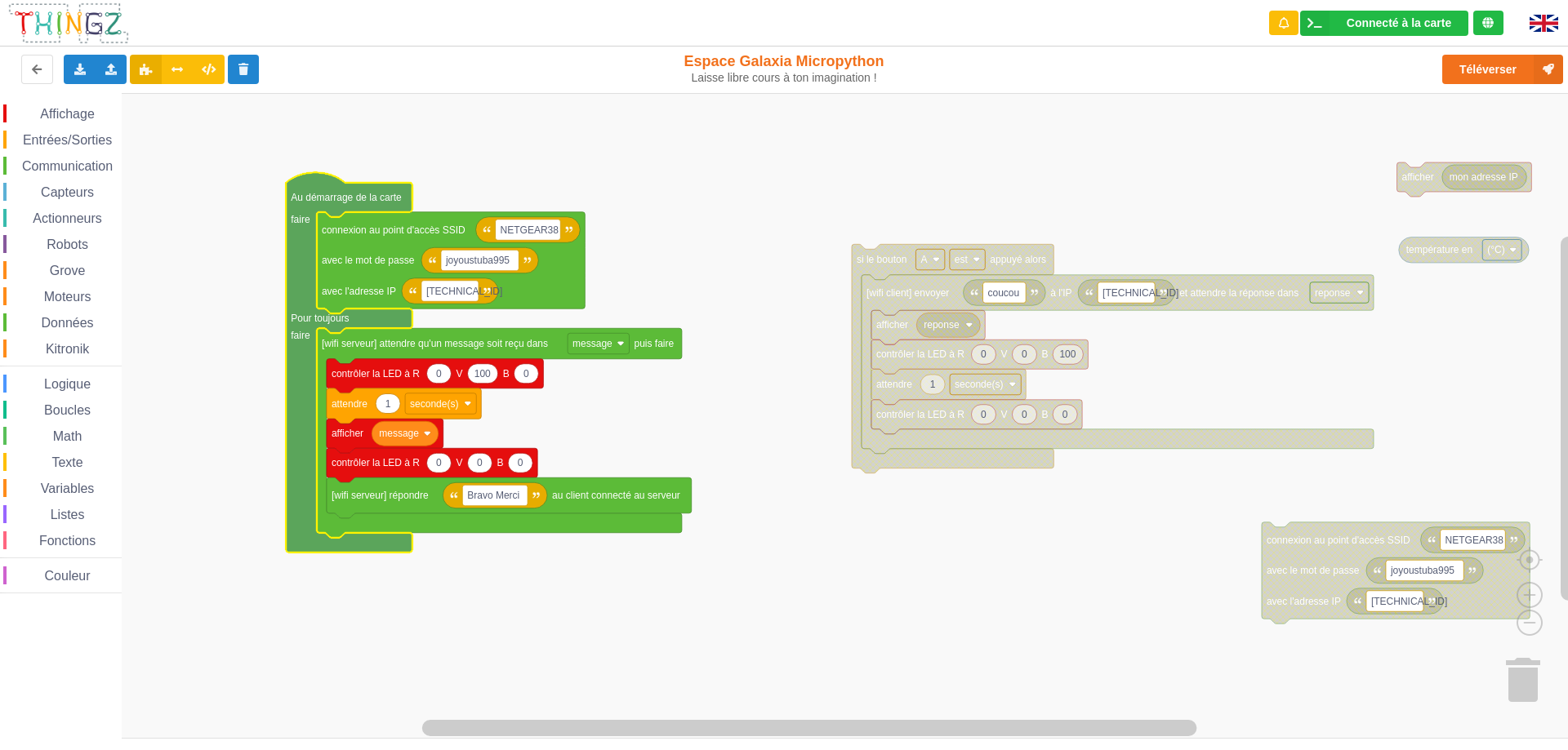
click at [580, 175] on rect "Espace de travail de Blocky" at bounding box center [790, 416] width 1580 height 646
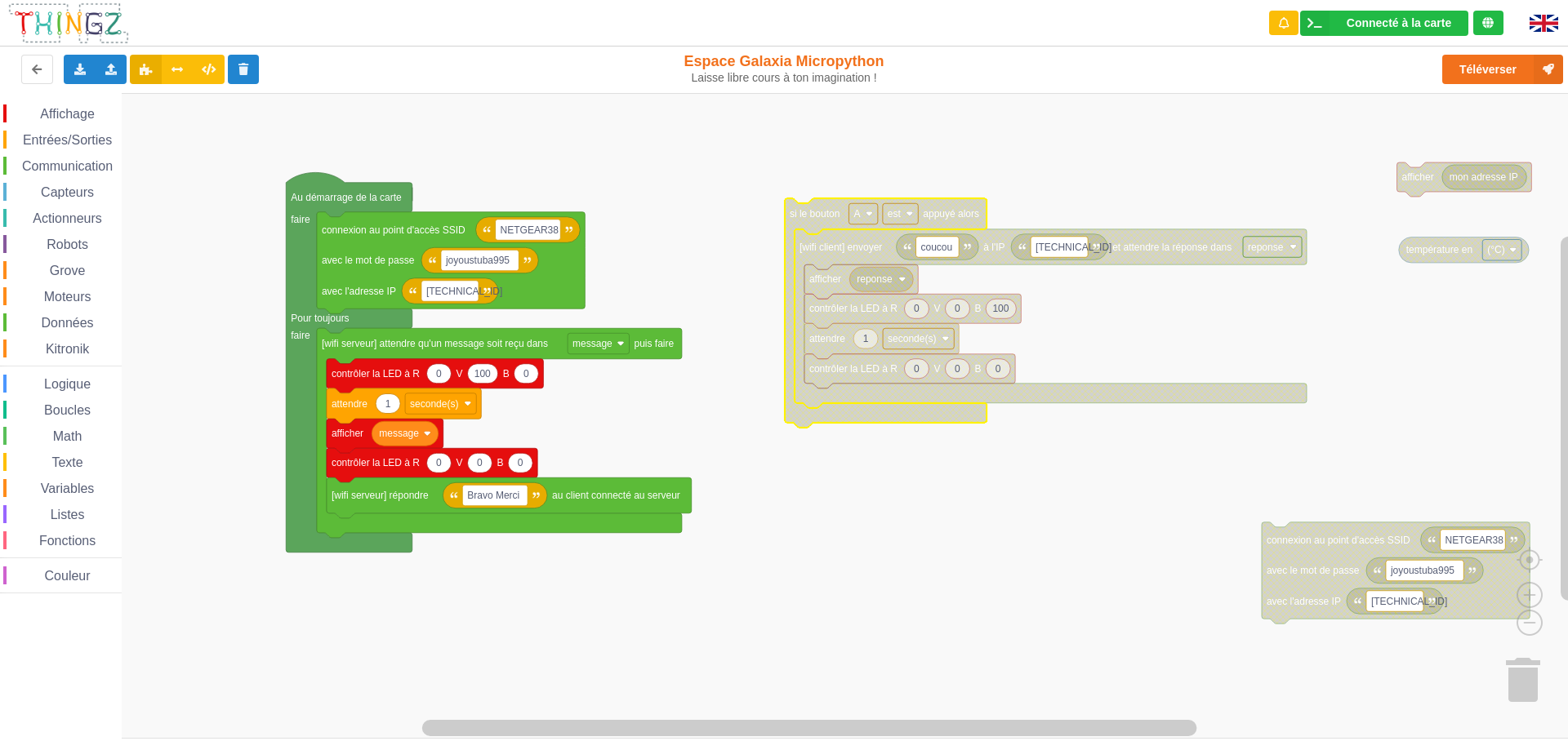
click at [1171, 140] on rect "Espace de travail de Blocky" at bounding box center [790, 416] width 1580 height 646
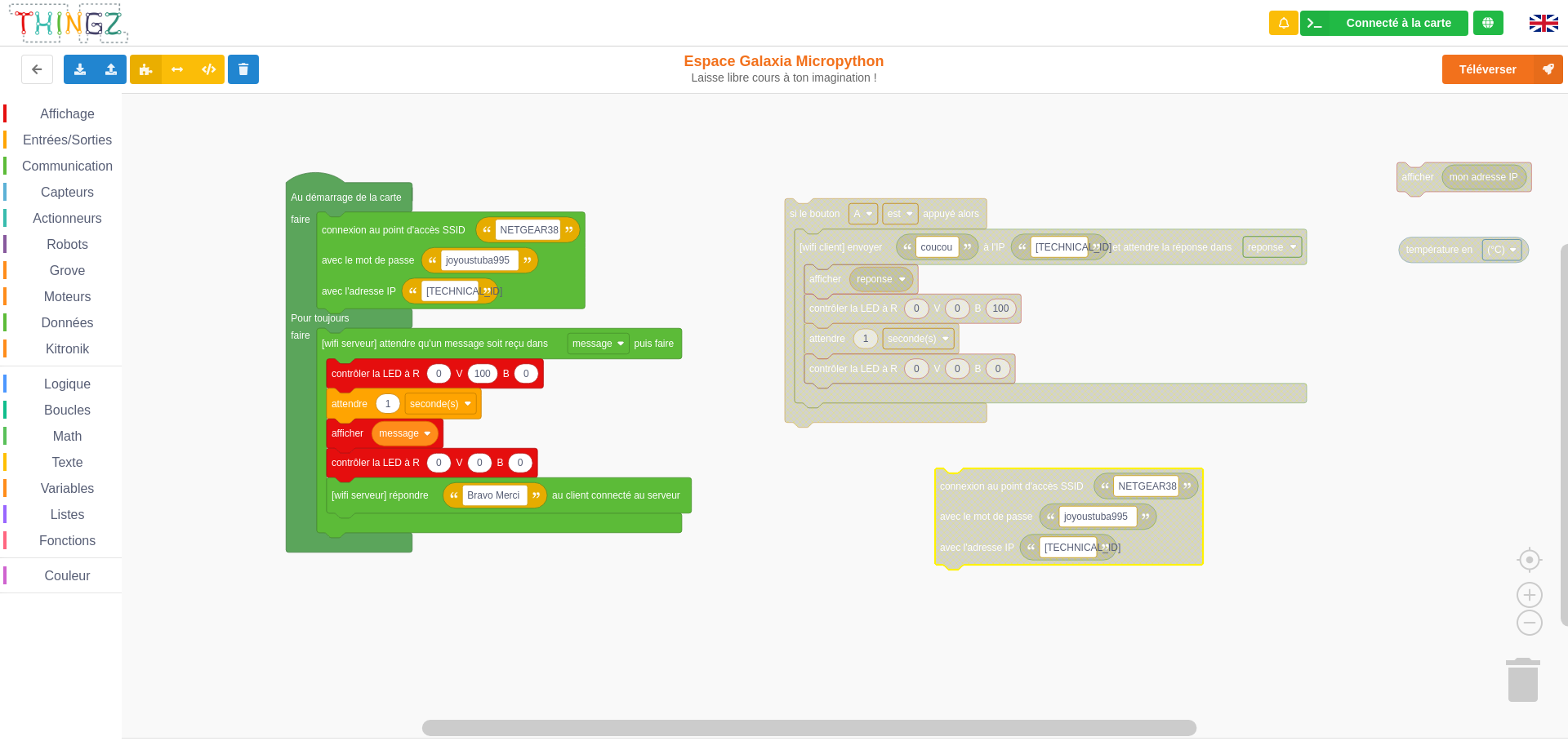
click at [1085, 146] on rect "Espace de travail de Blocky" at bounding box center [790, 416] width 1580 height 646
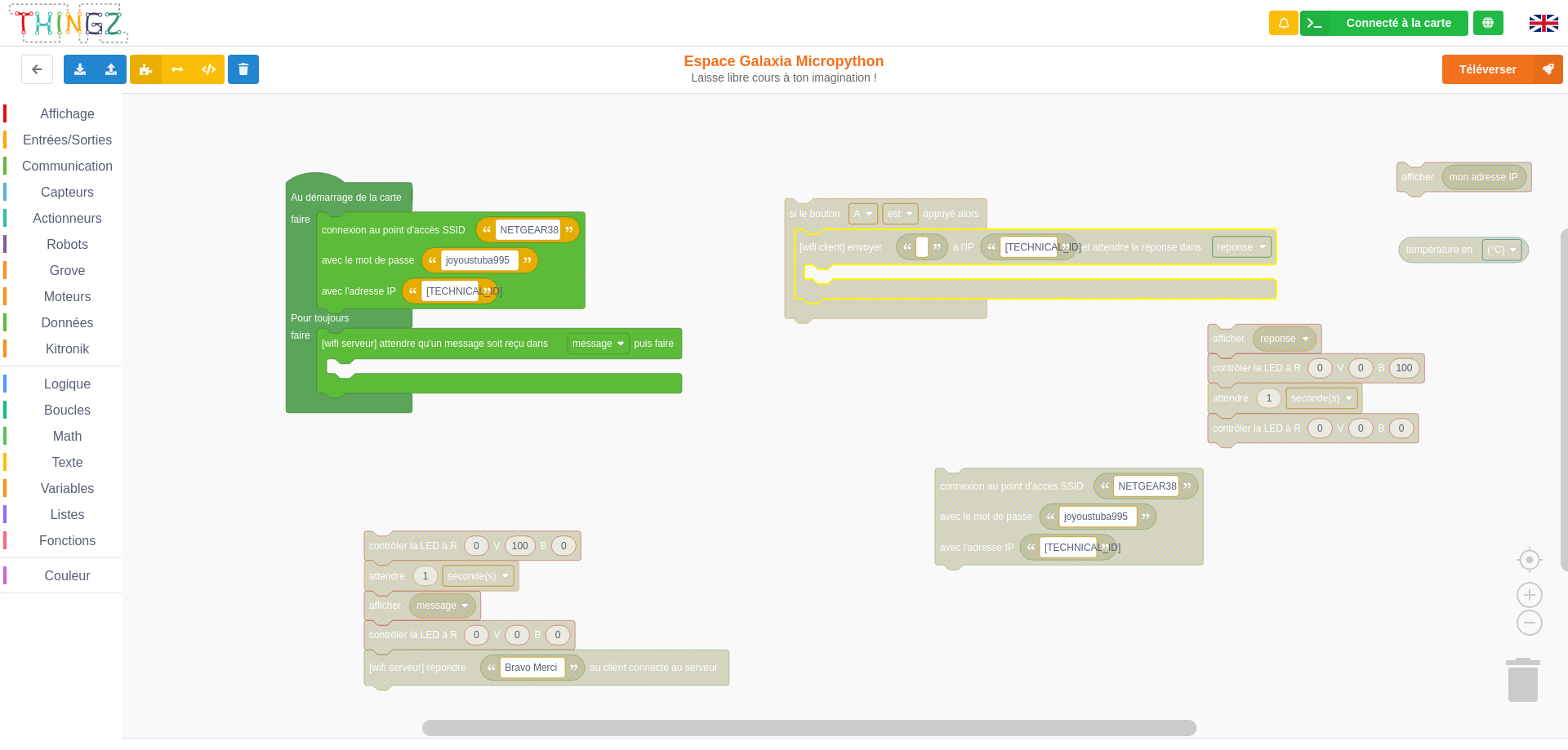
click at [1033, 251] on text "[TECHNICAL_ID]" at bounding box center [1043, 246] width 76 height 12
click at [1156, 137] on rect "Espace de travail de Blocky" at bounding box center [790, 416] width 1580 height 646
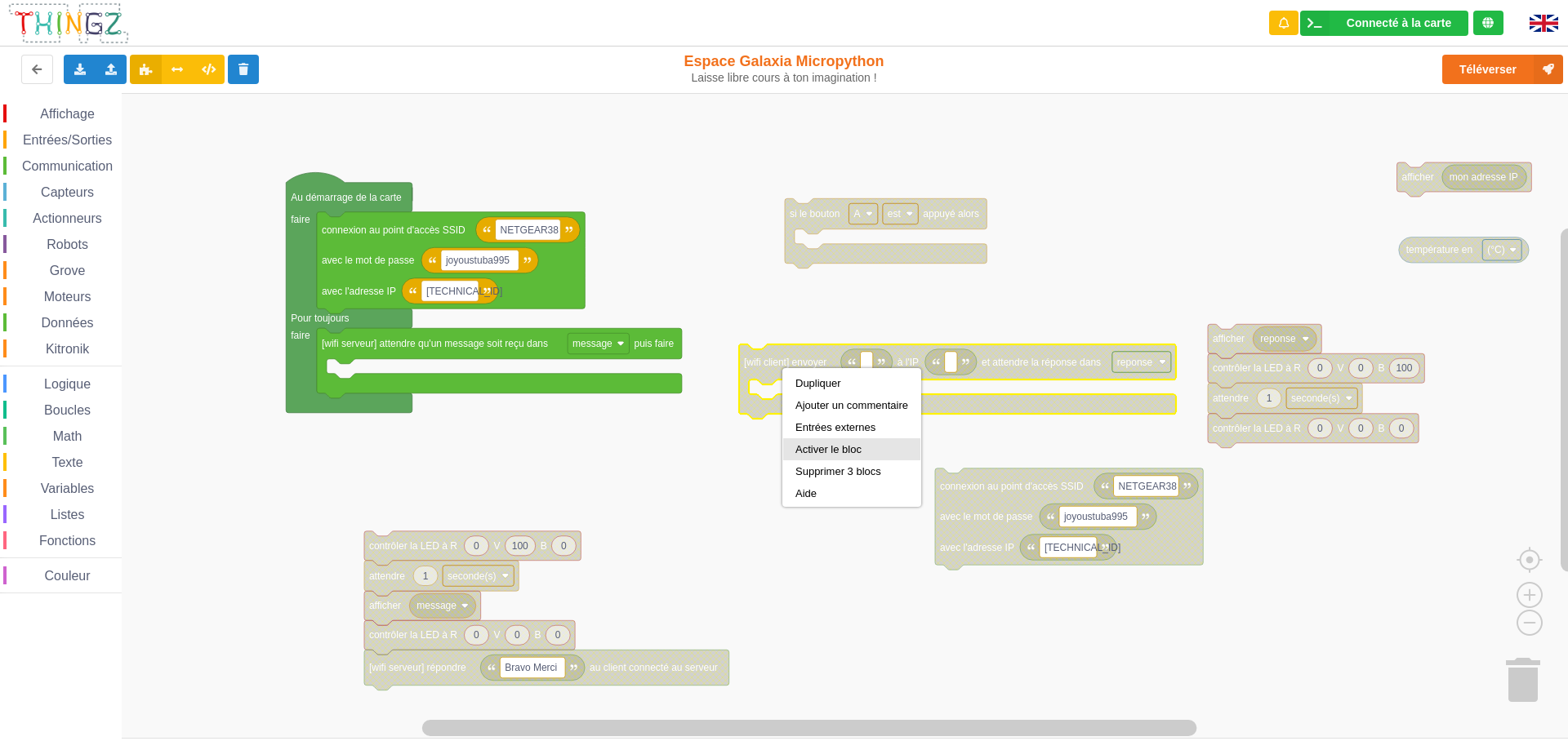
click at [885, 447] on div "Activer le bloc" at bounding box center [851, 450] width 112 height 13
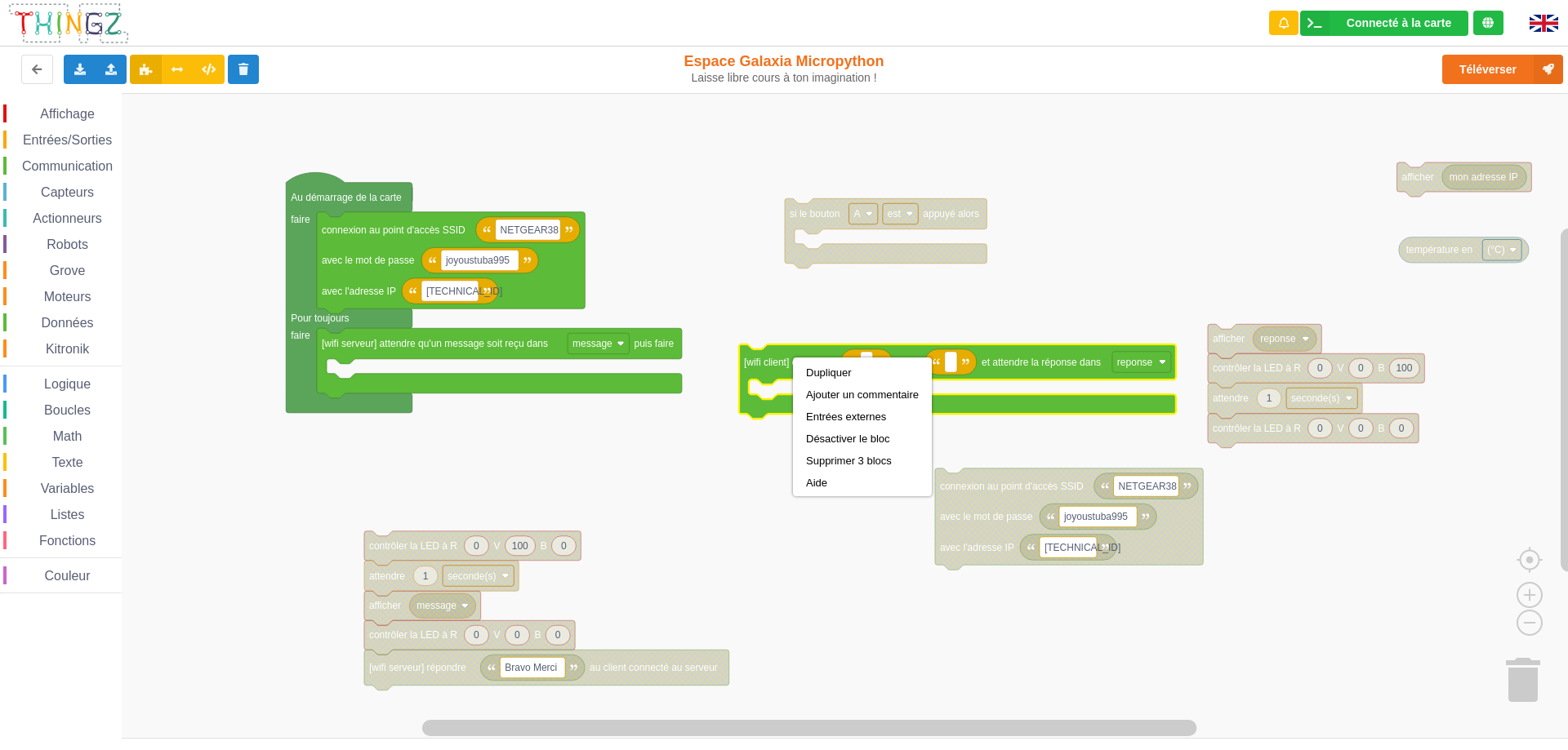
click at [768, 305] on rect "Espace de travail de Blocky" at bounding box center [790, 416] width 1580 height 646
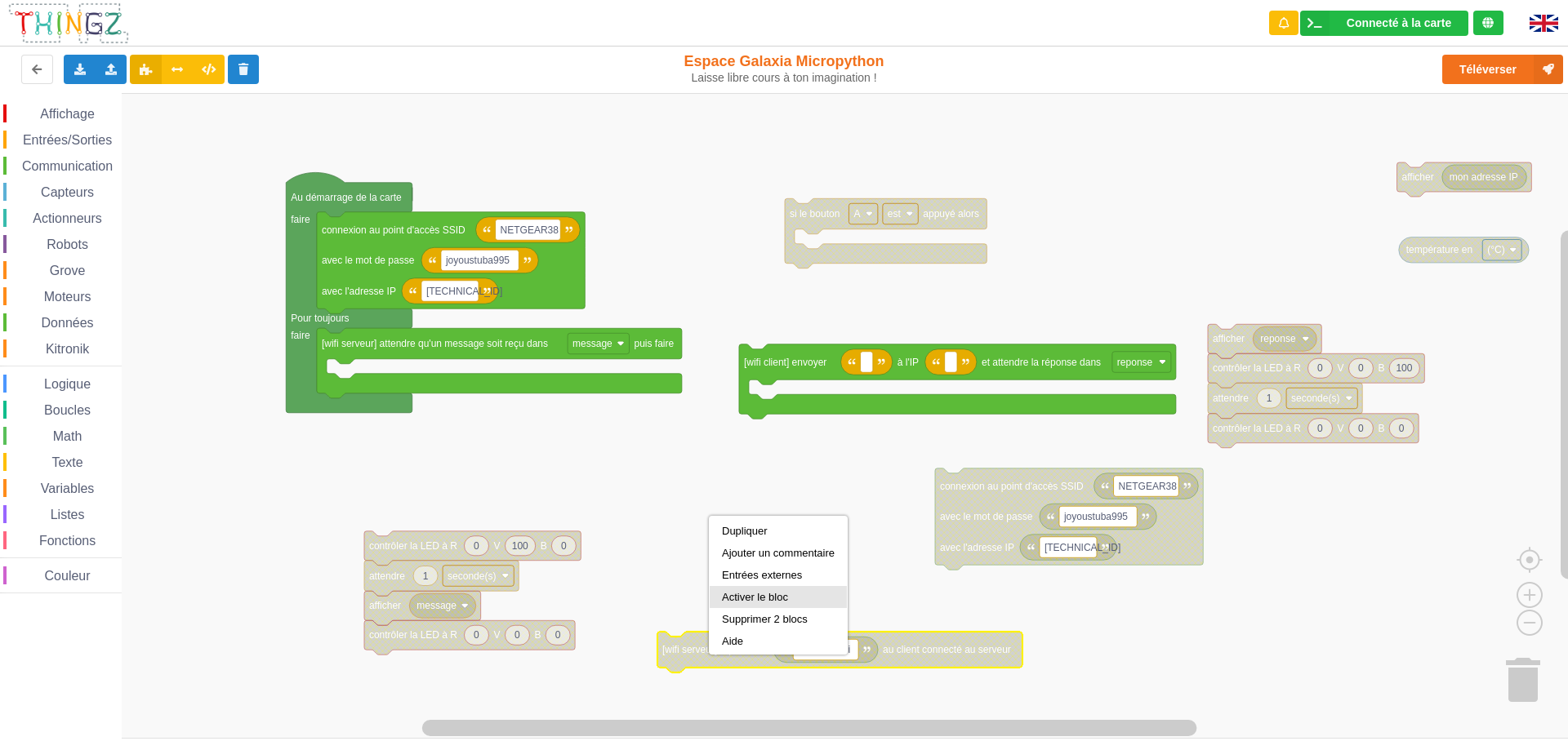
click at [749, 595] on div "Activer le bloc" at bounding box center [778, 597] width 112 height 13
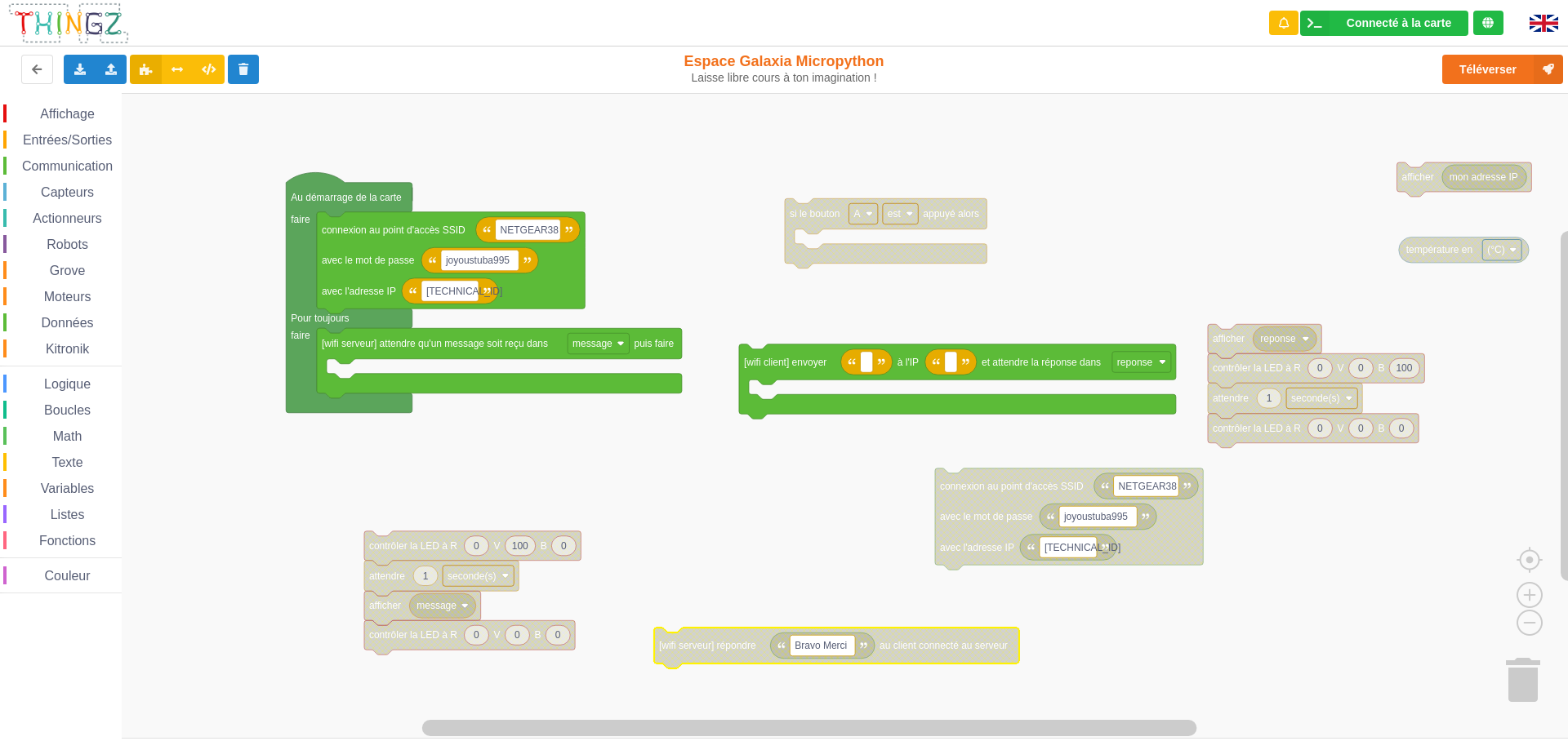
click at [846, 649] on text "Bravo Merci" at bounding box center [821, 646] width 52 height 12
type input ""Texte de votre réponse""
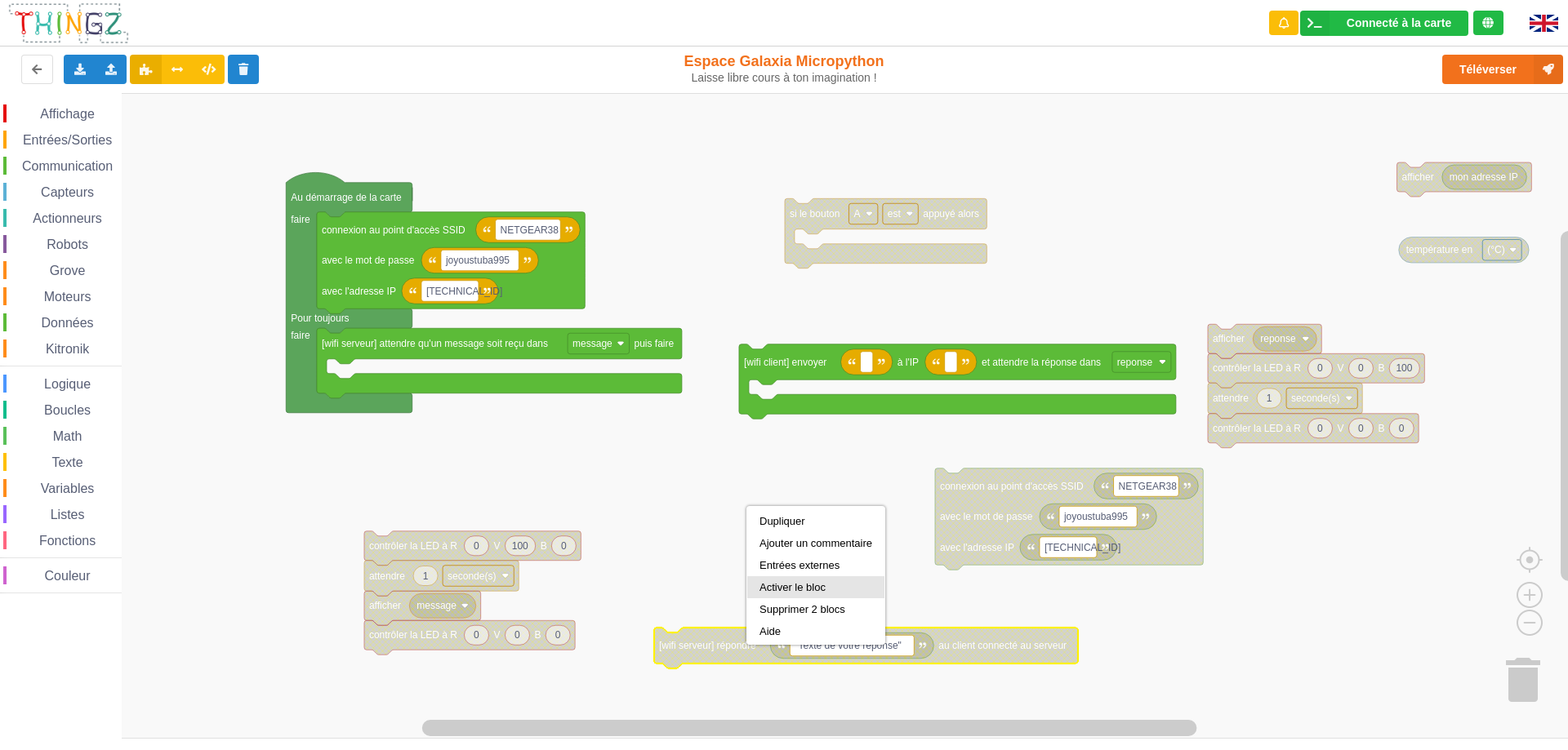
click at [786, 587] on div "Activer le bloc" at bounding box center [815, 587] width 112 height 13
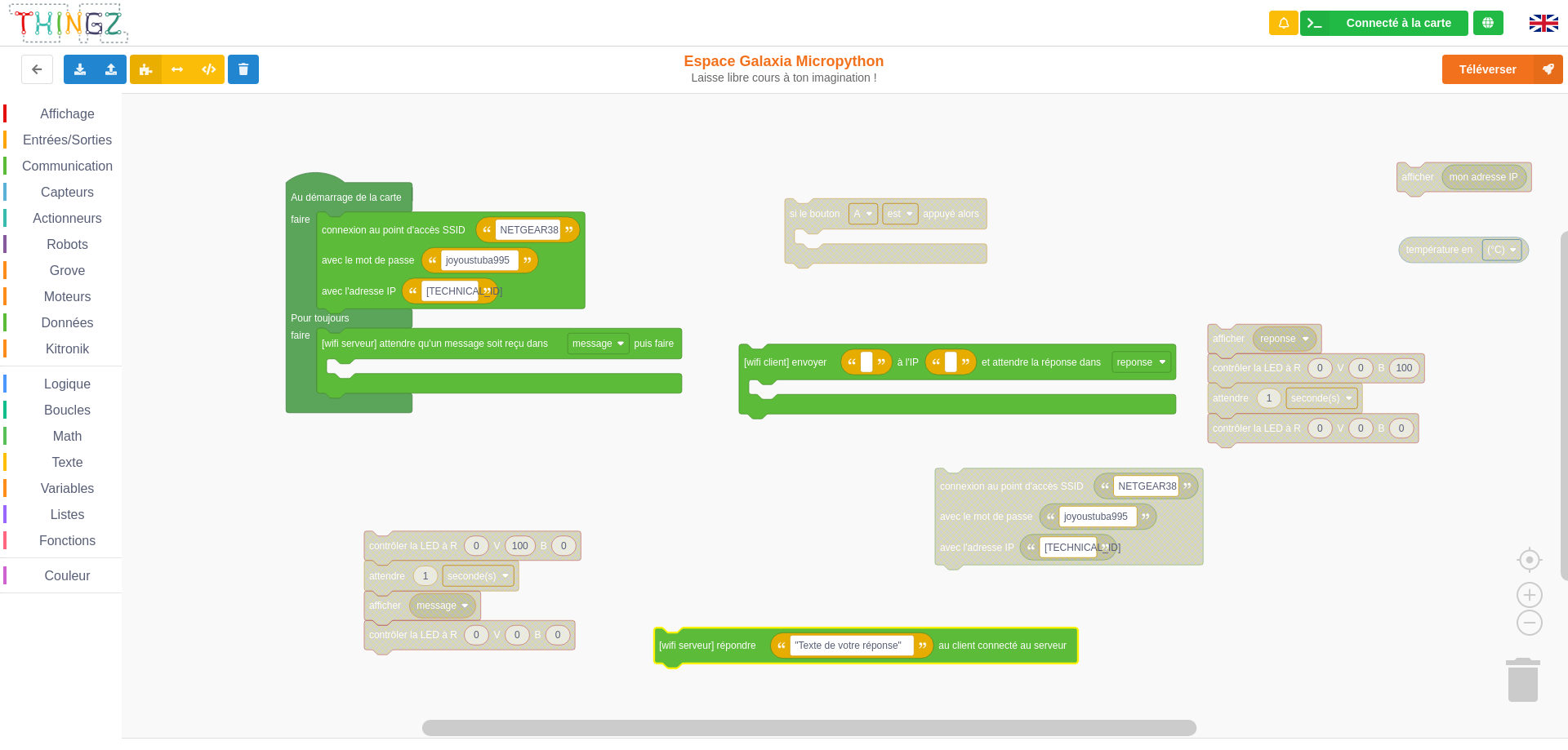
click at [649, 609] on rect "Espace de travail de Blocky" at bounding box center [790, 416] width 1580 height 646
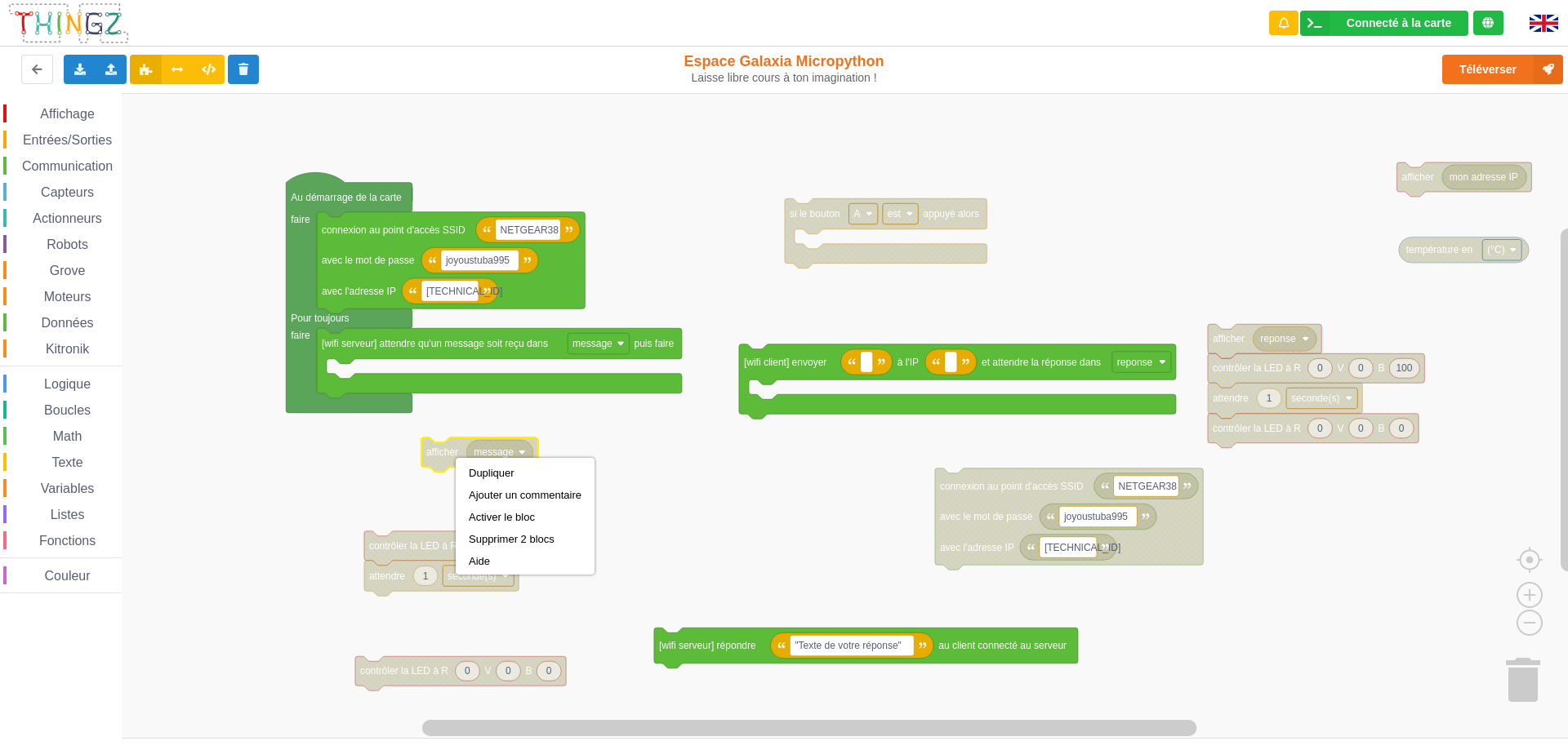
click at [583, 442] on rect "Espace de travail de Blocky" at bounding box center [790, 416] width 1580 height 646
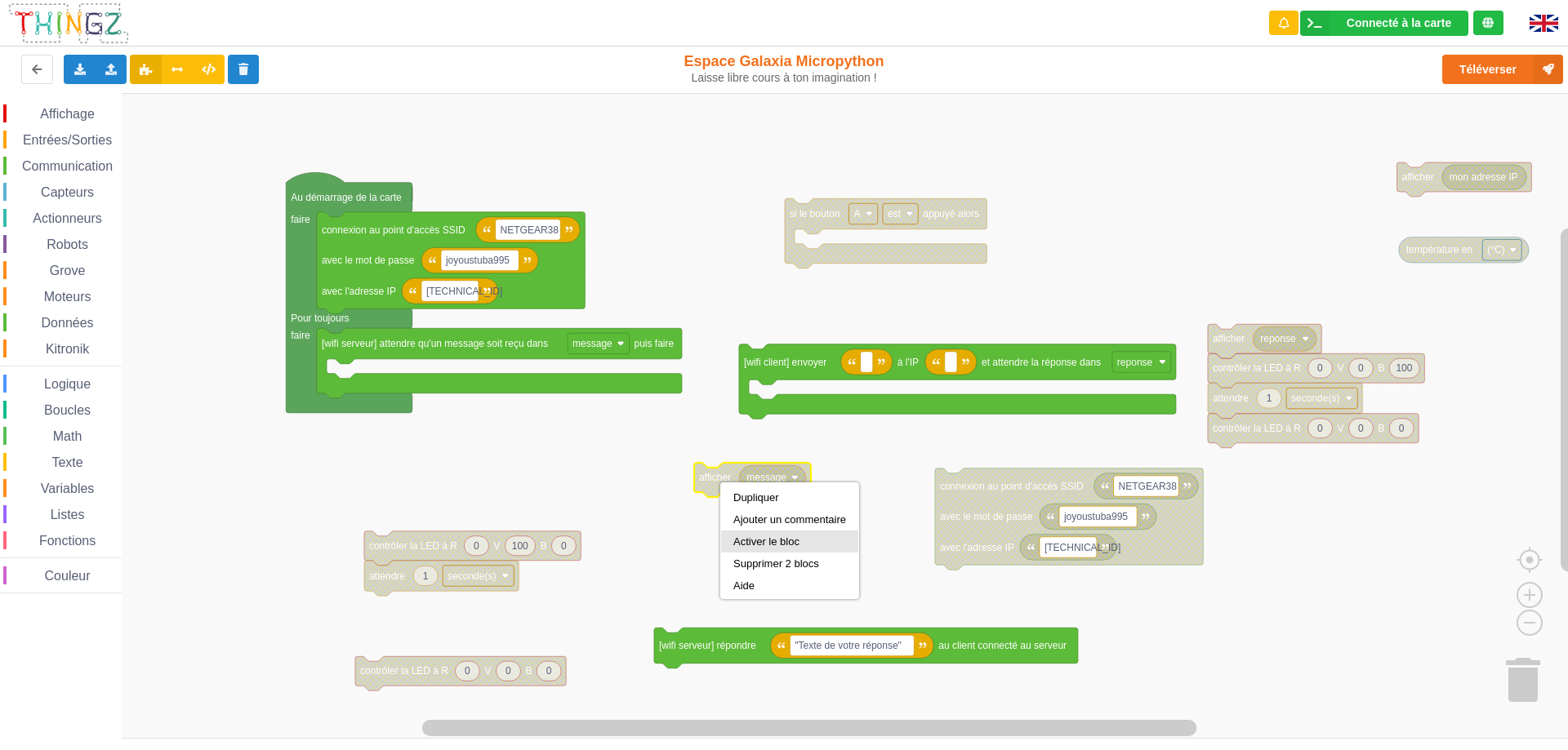
click at [746, 538] on div "Activer le bloc" at bounding box center [789, 542] width 112 height 13
click at [795, 483] on icon "Espace de travail de Blocky" at bounding box center [773, 477] width 66 height 24
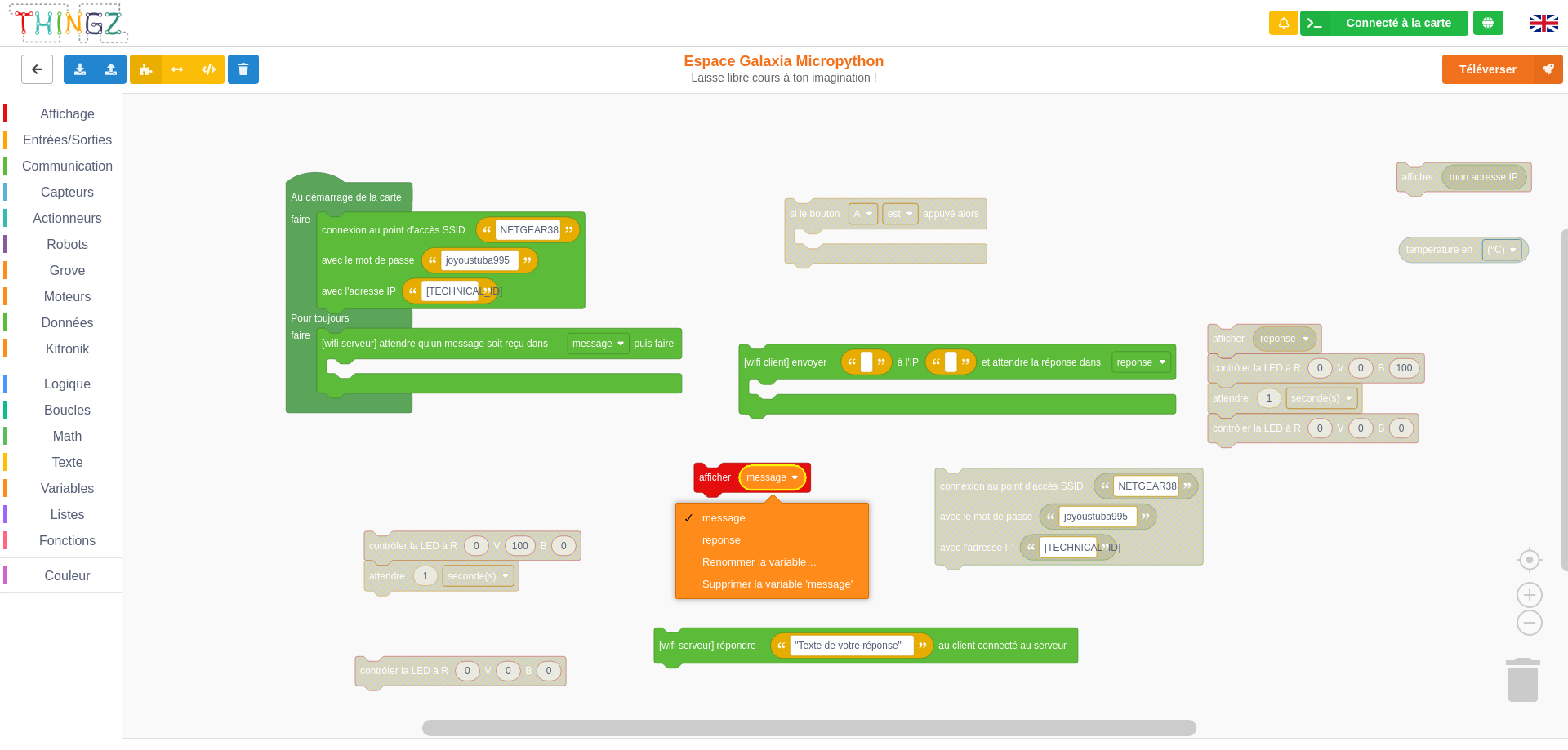
click at [44, 76] on button at bounding box center [37, 69] width 31 height 30
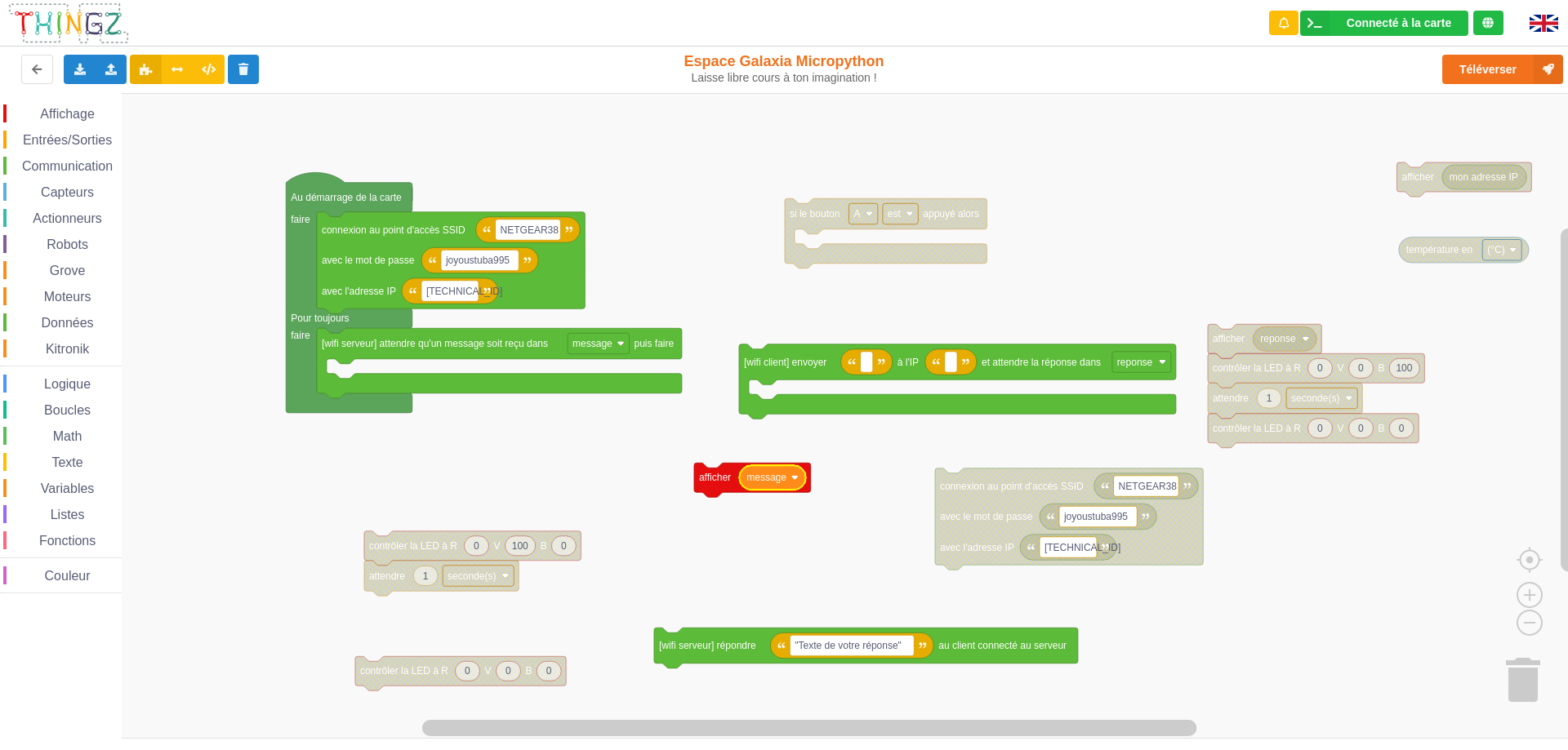
click at [642, 427] on rect "Espace de travail de Blocky" at bounding box center [790, 416] width 1580 height 646
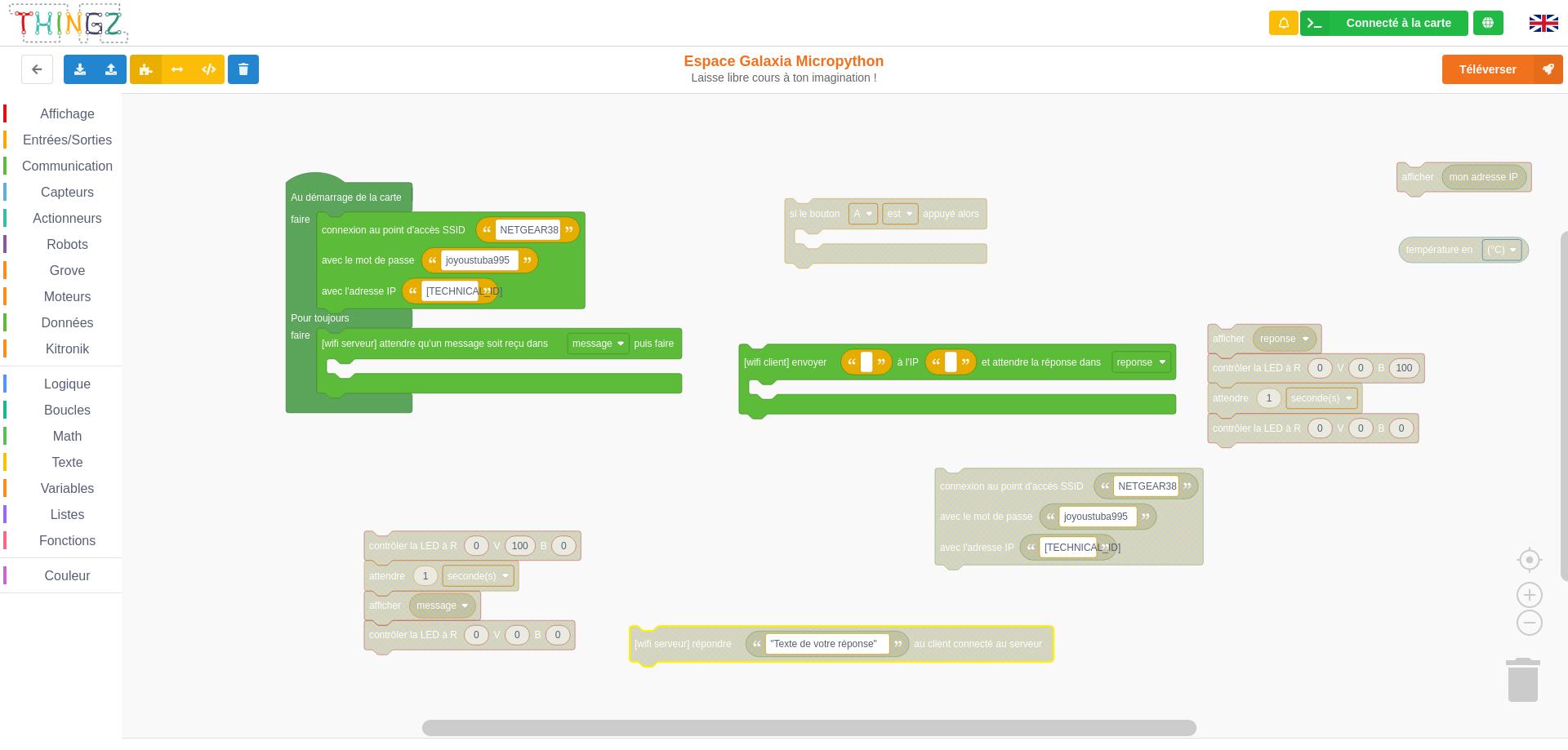
click at [881, 646] on rect "Espace de travail de Blocky" at bounding box center [828, 644] width 124 height 22
type input "M"
type input "B"
type input "[PERSON_NAME]"
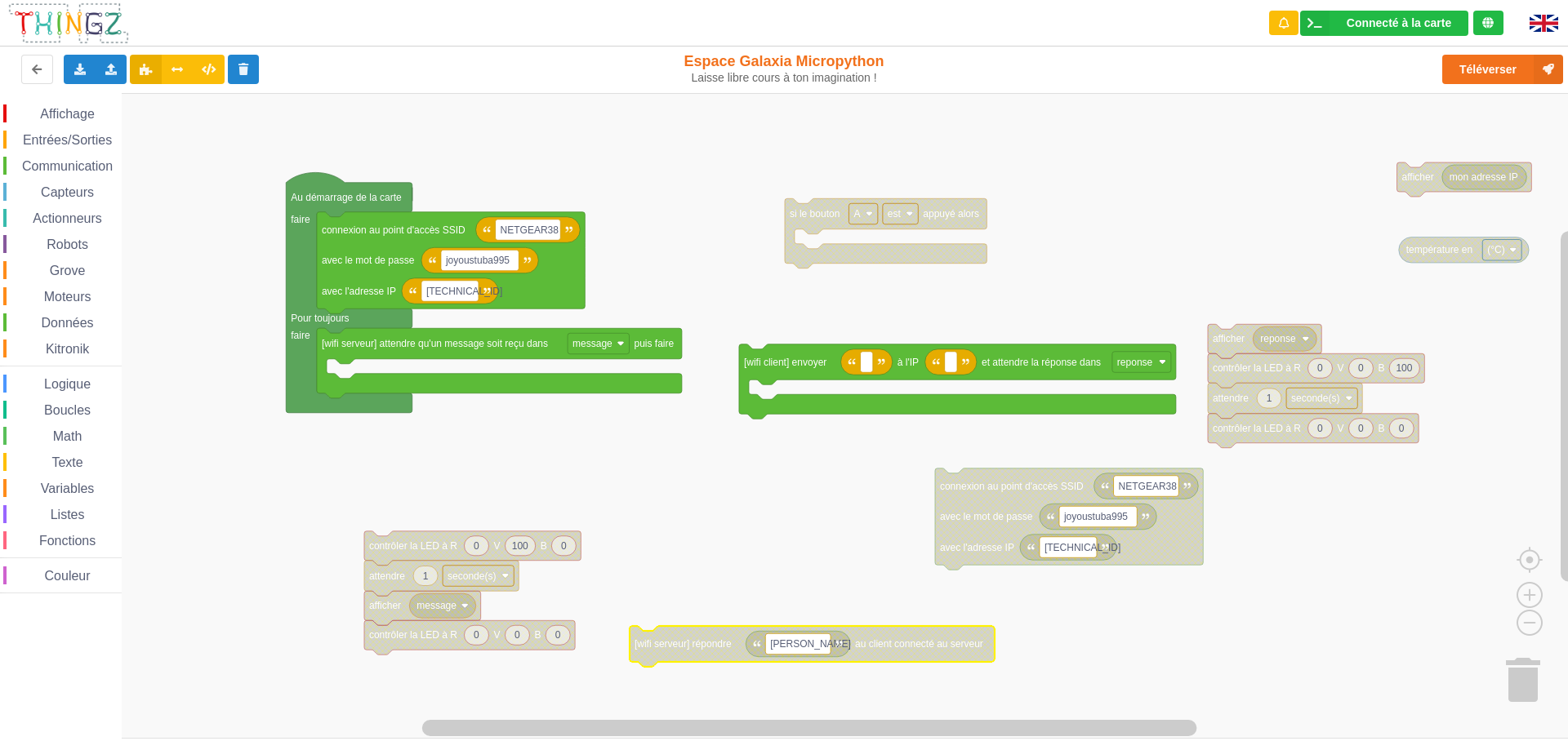
click at [719, 650] on text "[wifi serveur] répondre" at bounding box center [683, 644] width 97 height 12
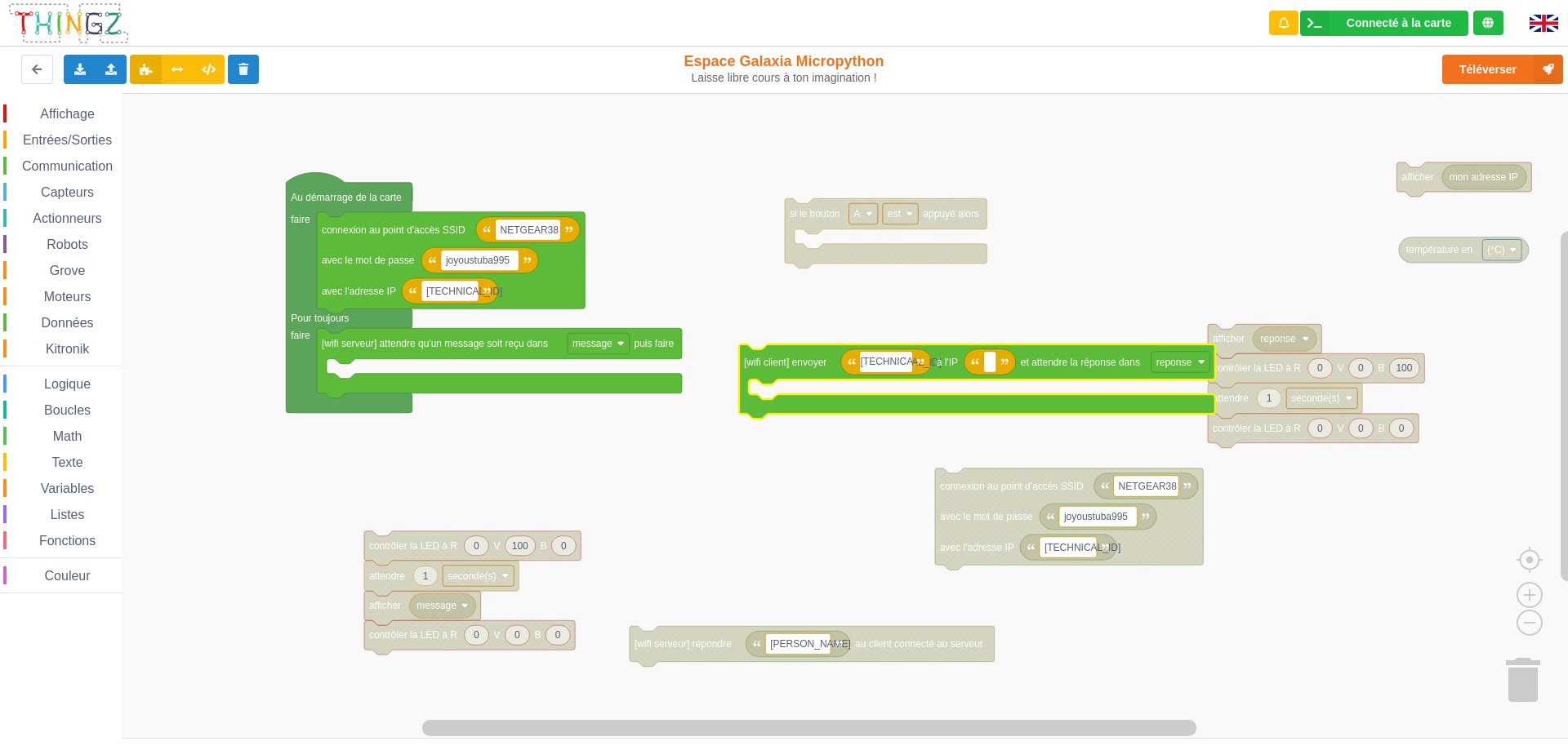
type input "[TECHNICAL_ID]"
click at [997, 364] on rect "Espace de travail de Blocky" at bounding box center [996, 363] width 13 height 22
type input "[TECHNICAL_ID]"
click at [1076, 269] on rect "Espace de travail de Blocky" at bounding box center [790, 416] width 1580 height 646
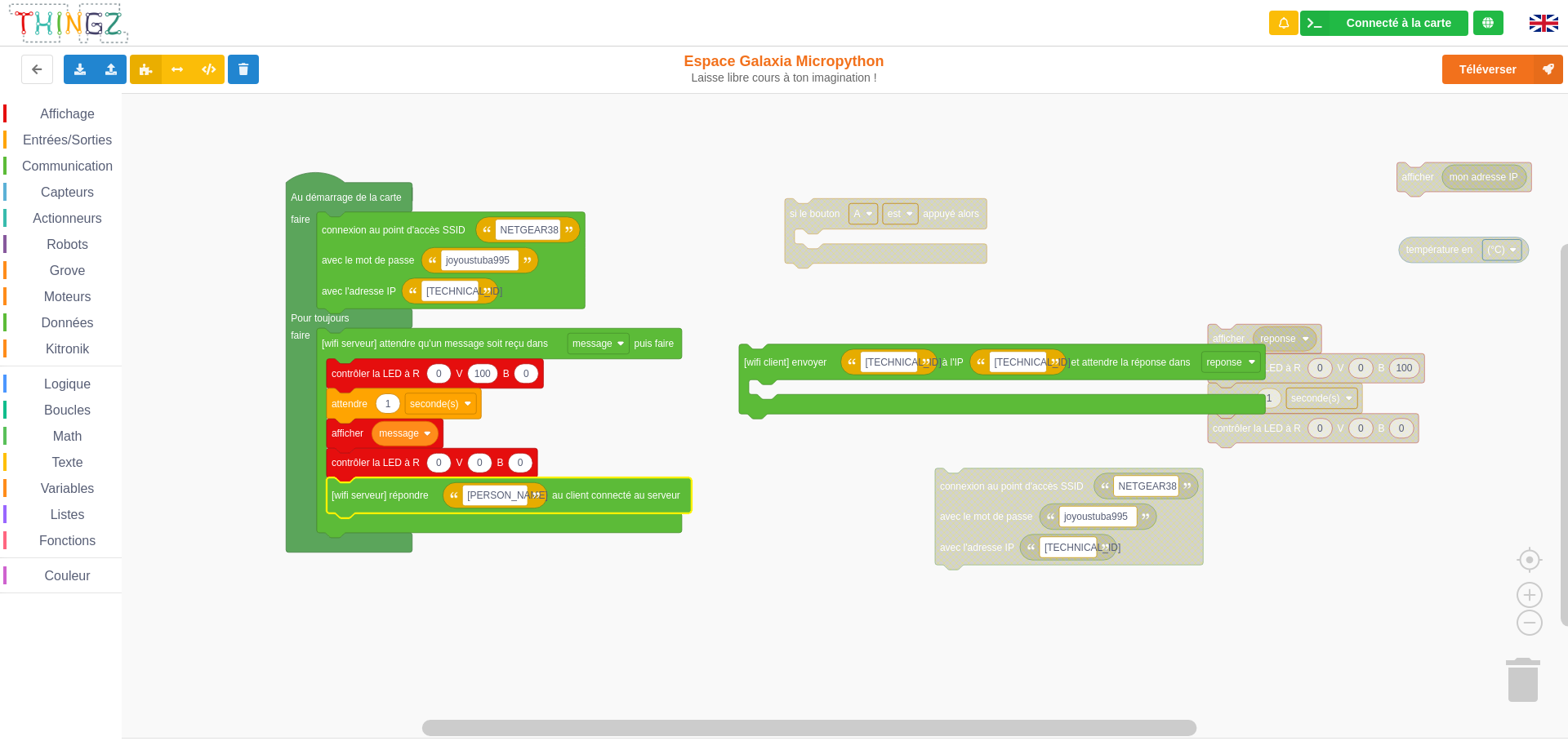
click at [776, 600] on rect "Espace de travail de Blocky" at bounding box center [790, 416] width 1580 height 646
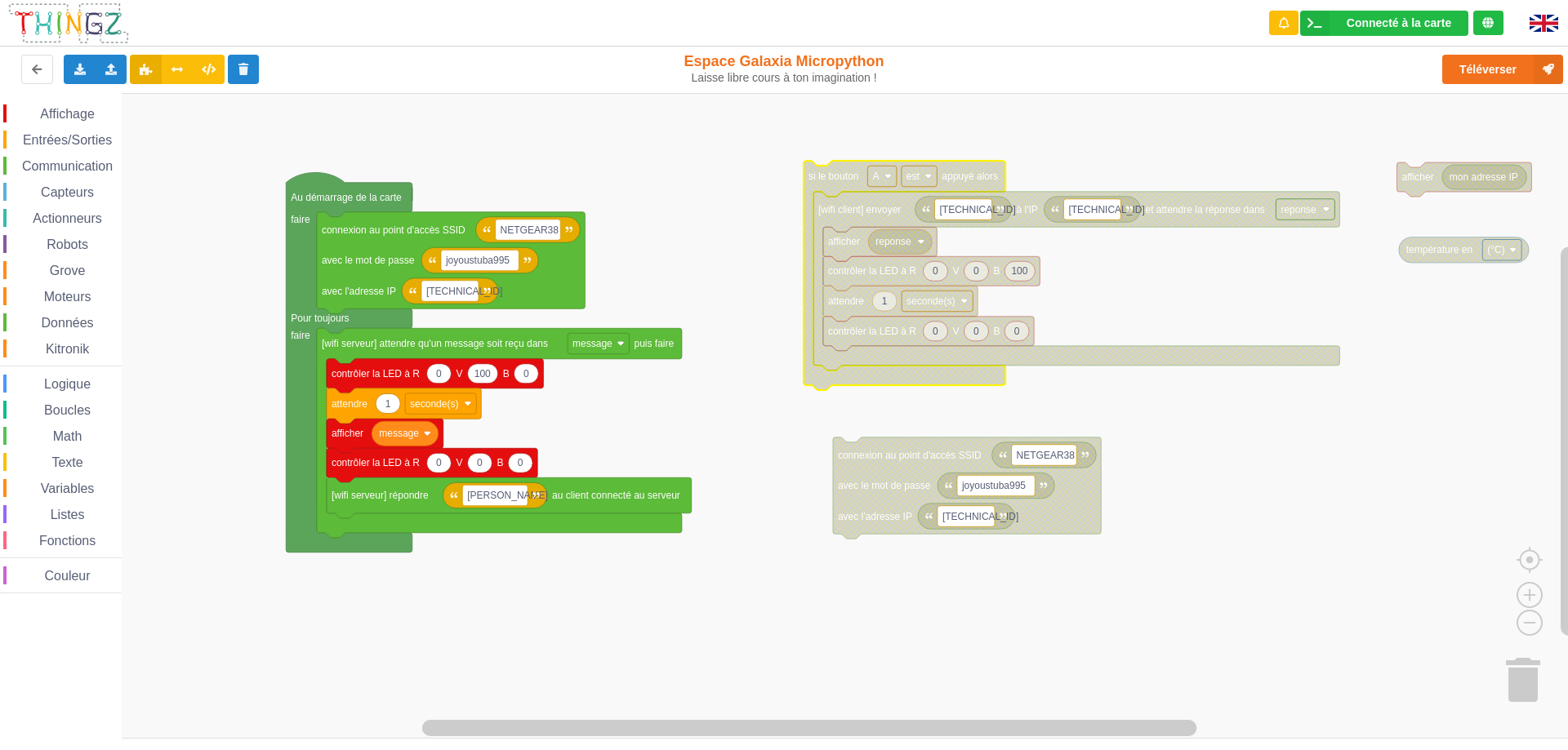
click at [1108, 210] on text "[TECHNICAL_ID]" at bounding box center [1106, 208] width 76 height 12
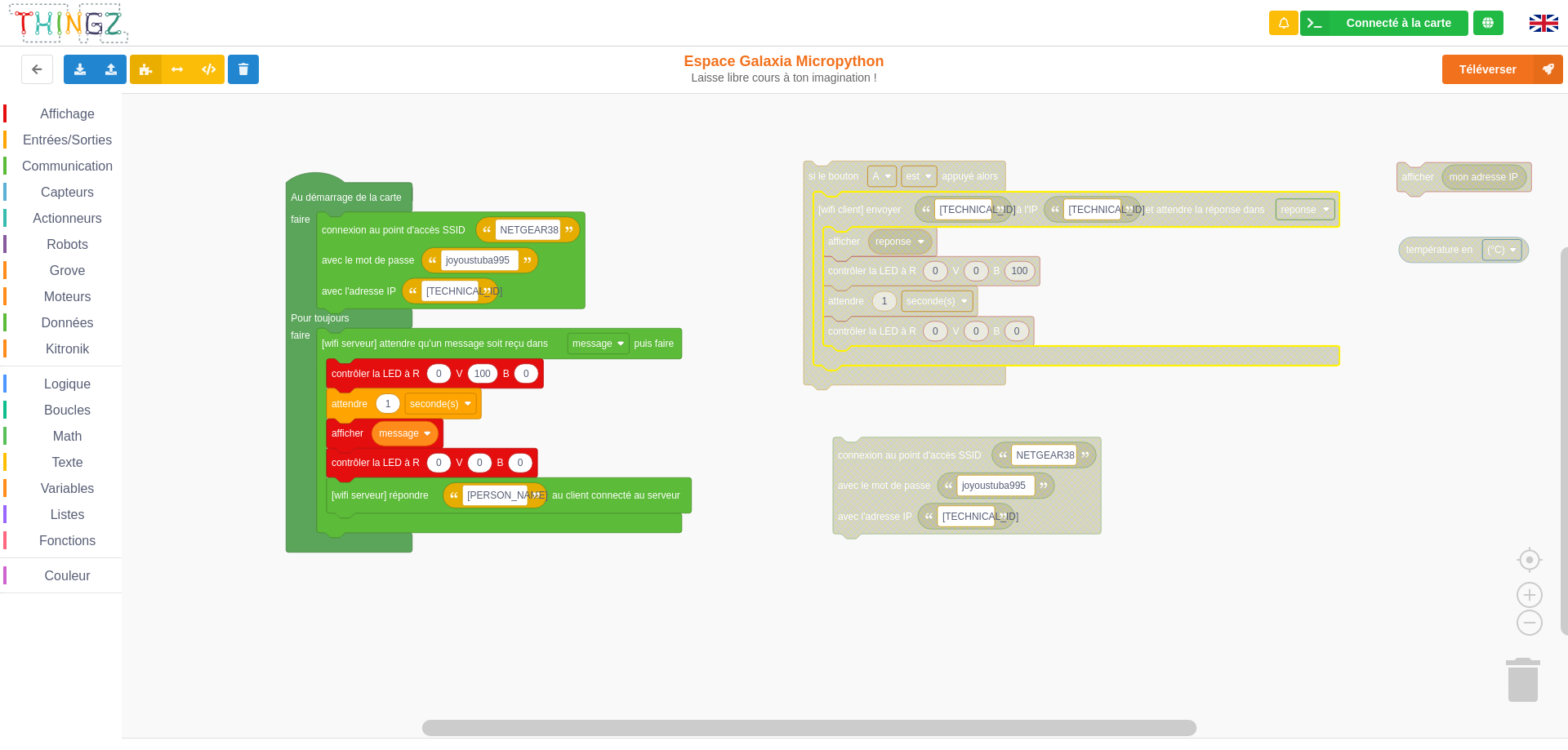
click at [984, 210] on rect "Espace de travail de Blocky" at bounding box center [963, 210] width 58 height 22
type input "[TECHNICAL_ID]"
click at [1156, 296] on rect "Espace de travail de Blocky" at bounding box center [790, 416] width 1580 height 646
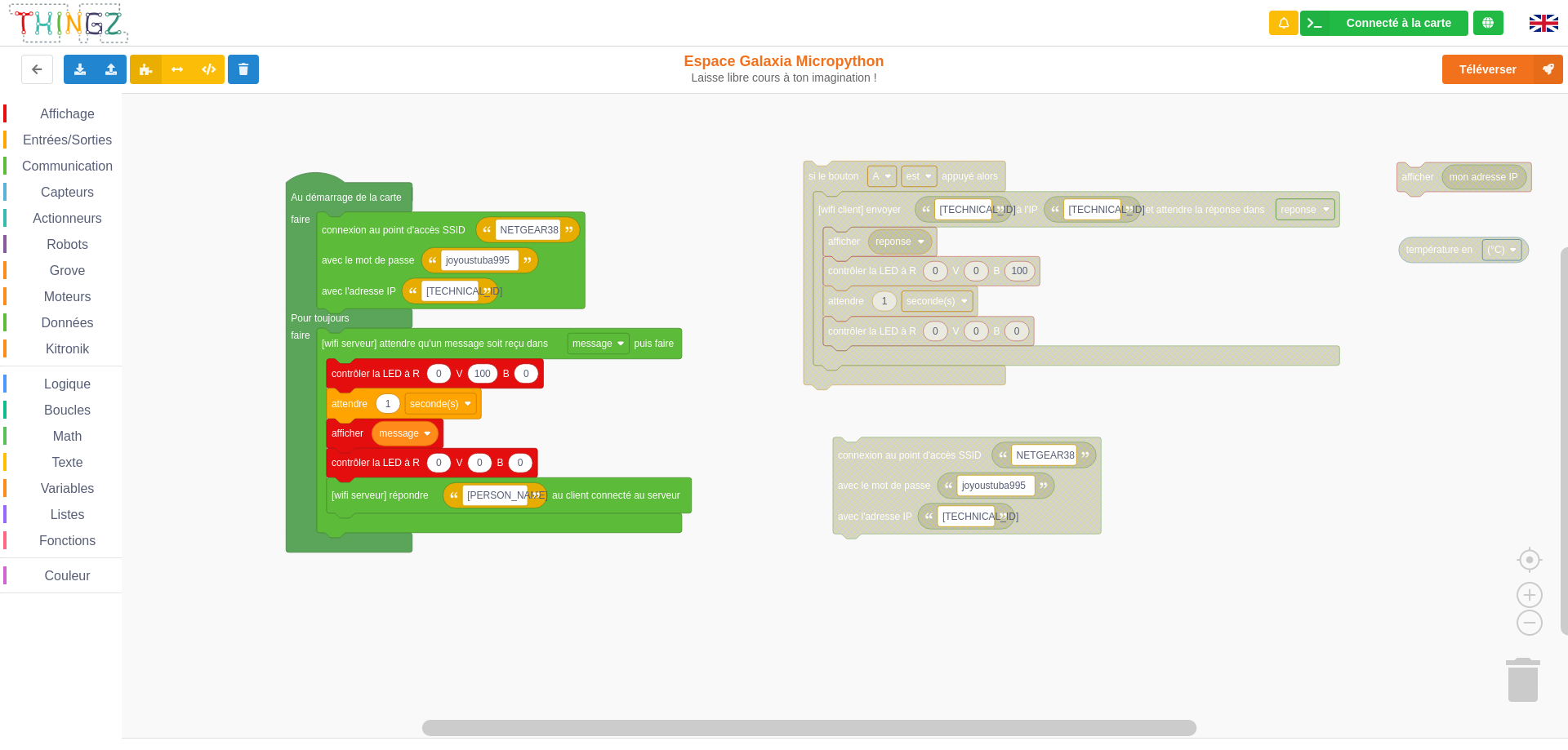
click at [1230, 461] on rect "Espace de travail de Blocky" at bounding box center [790, 416] width 1580 height 646
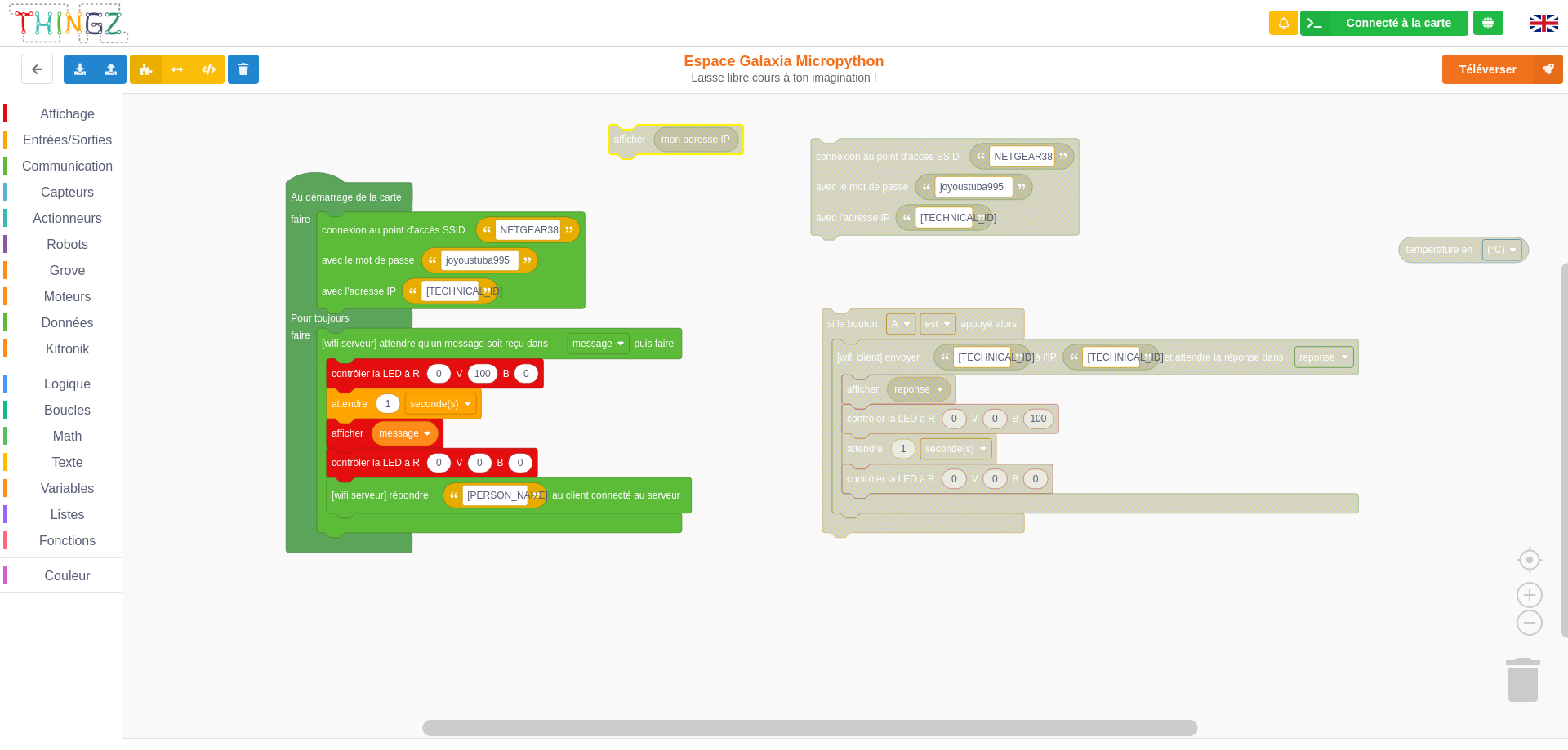
click at [886, 618] on rect "Espace de travail de Blocky" at bounding box center [790, 416] width 1580 height 646
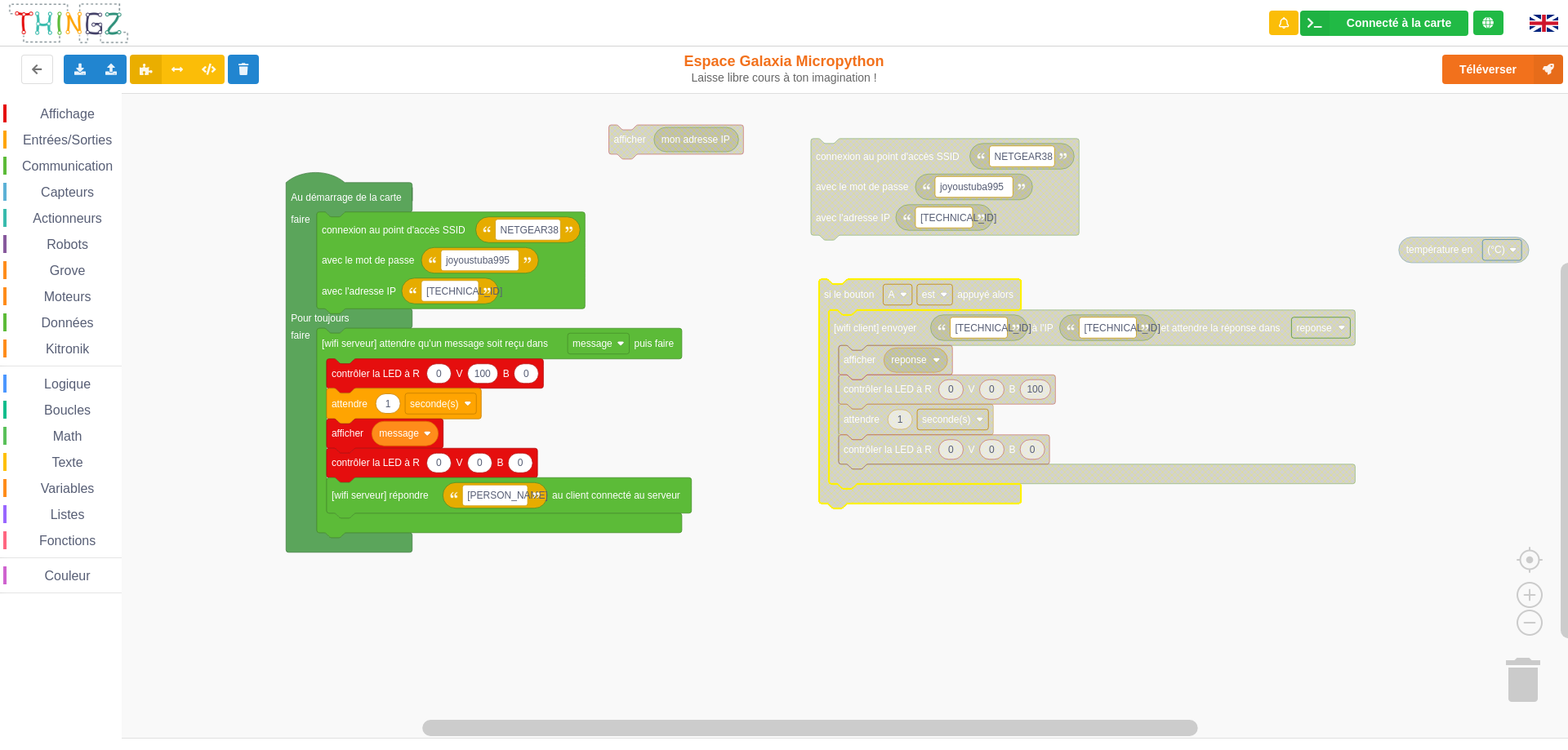
click at [1251, 183] on rect "Espace de travail de Blocky" at bounding box center [790, 416] width 1580 height 646
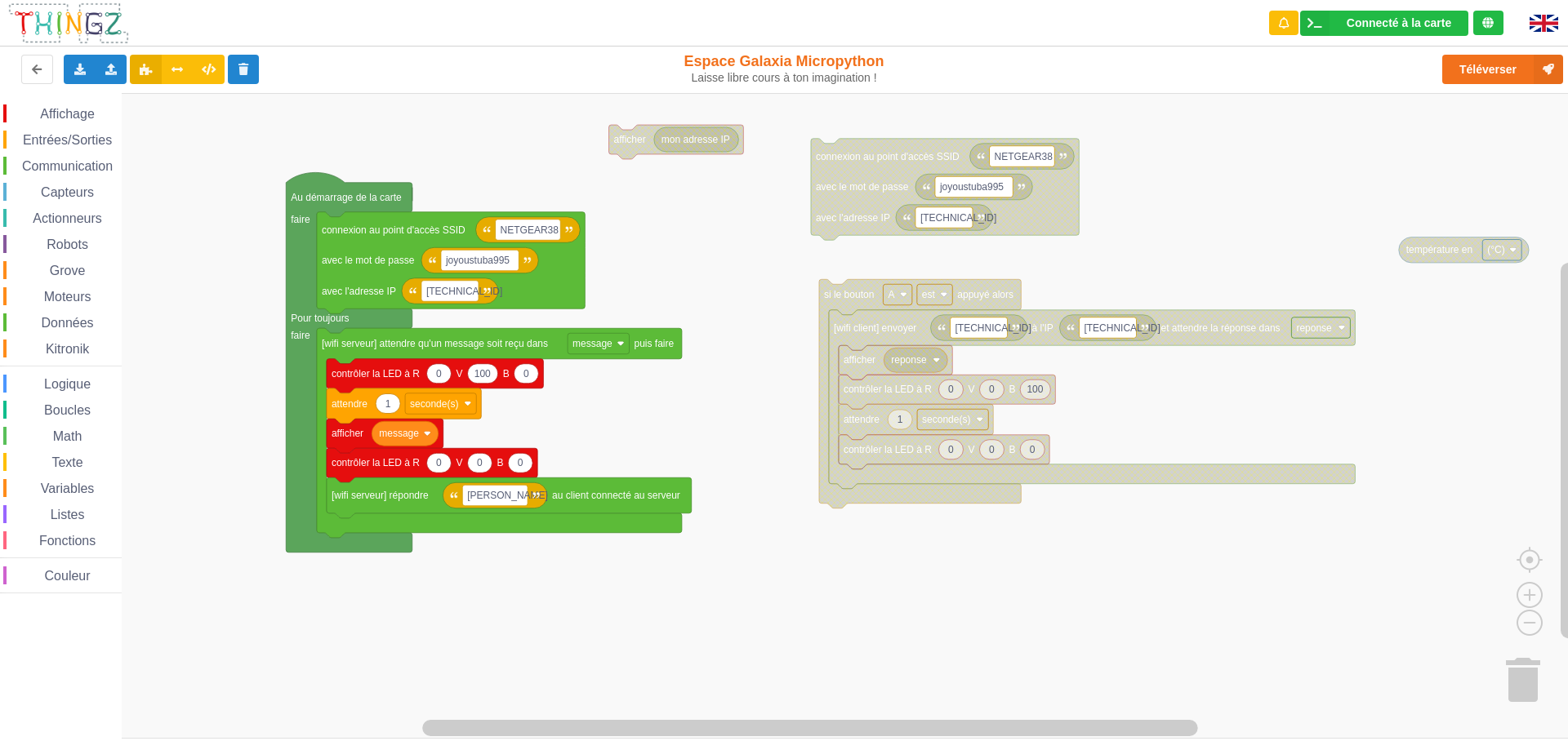
click at [480, 155] on rect "Espace de travail de Blocky" at bounding box center [790, 416] width 1580 height 646
